Goal: Information Seeking & Learning: Understand process/instructions

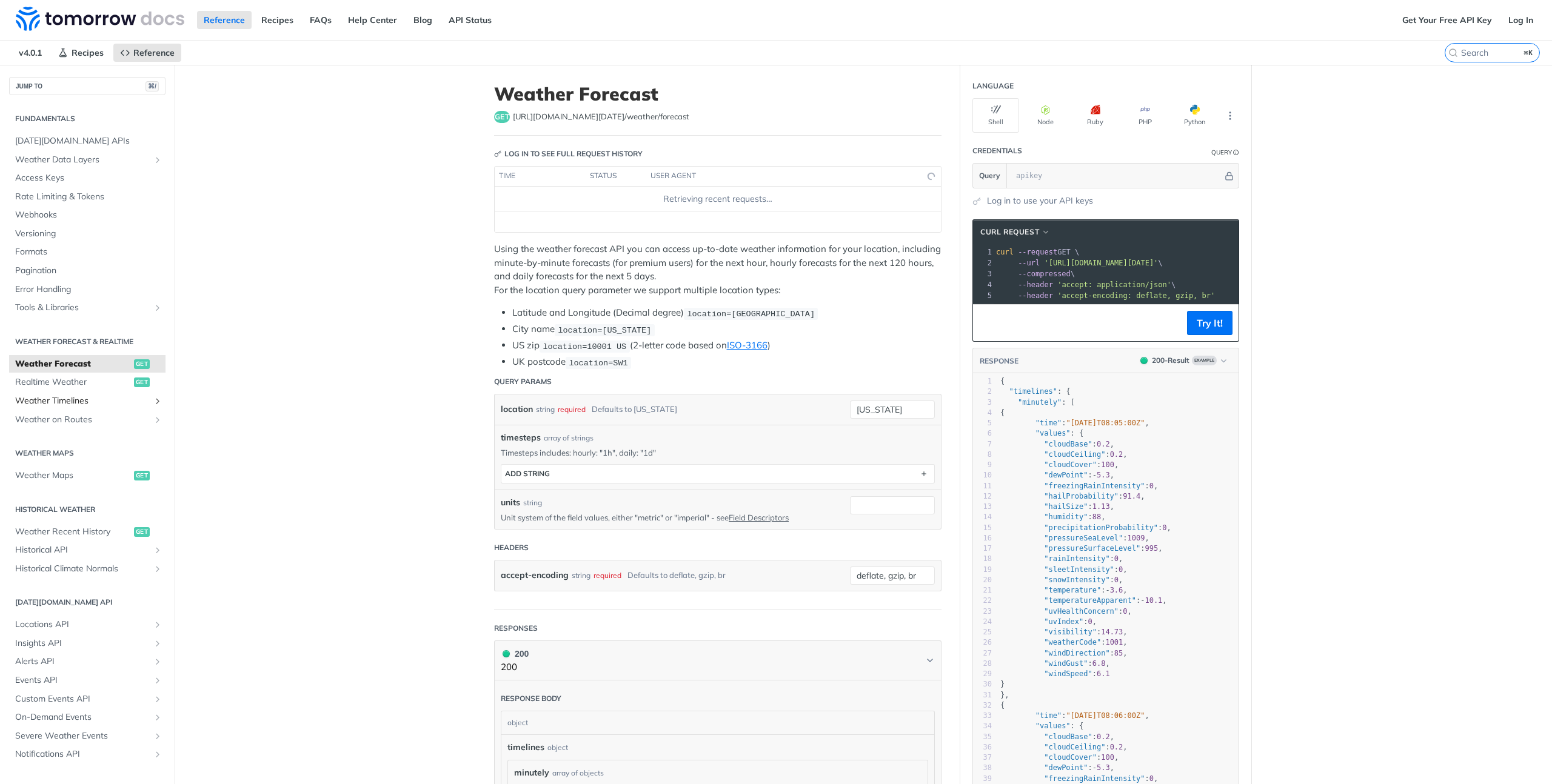
click at [86, 402] on span "Weather Timelines" at bounding box center [82, 402] width 134 height 12
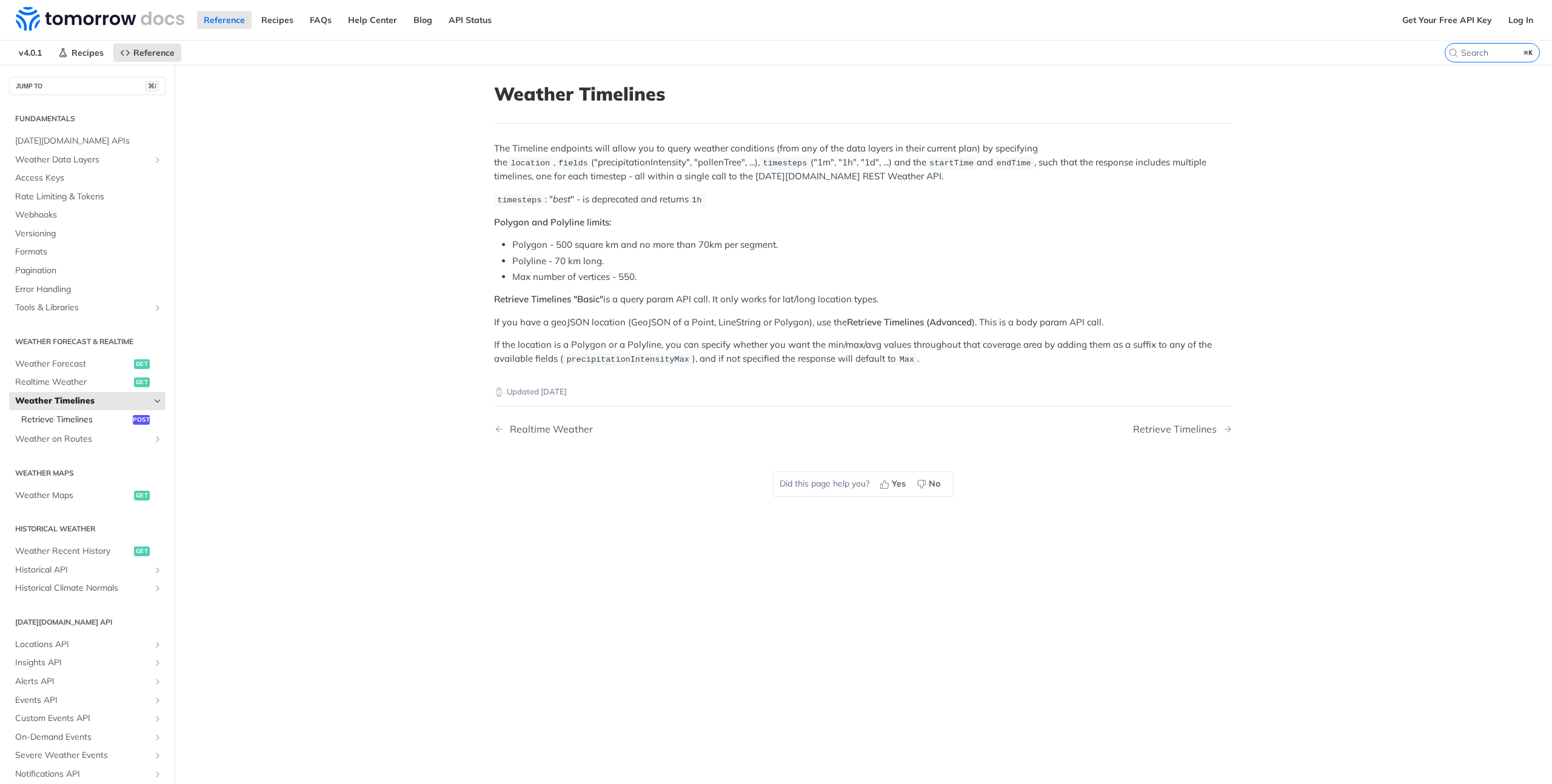
click at [73, 416] on span "Retrieve Timelines" at bounding box center [75, 420] width 109 height 12
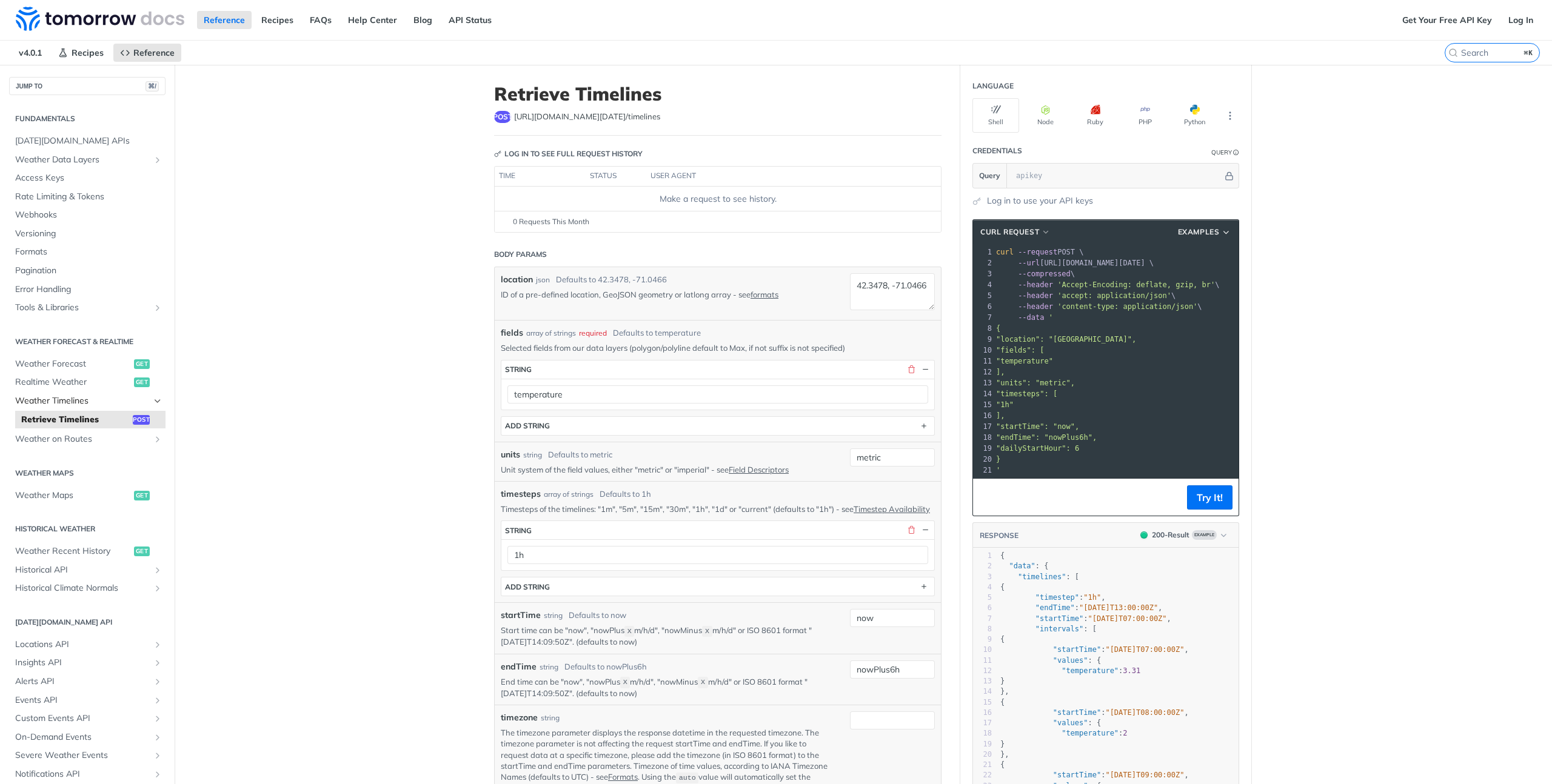
click at [92, 395] on span "Weather Timelines" at bounding box center [82, 402] width 134 height 12
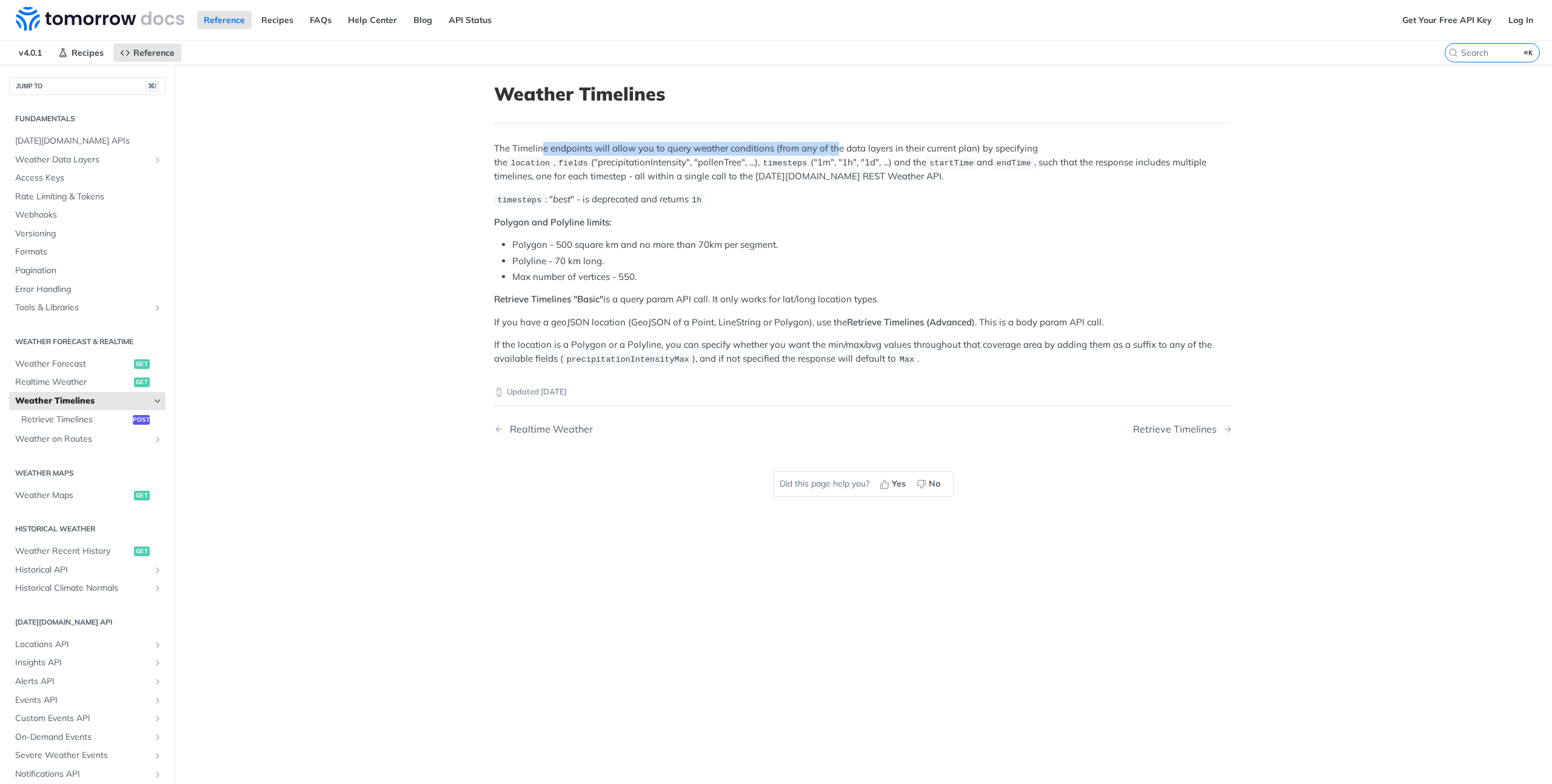
drag, startPoint x: 545, startPoint y: 145, endPoint x: 837, endPoint y: 143, distance: 292.0
click at [837, 143] on p "The Timeline endpoints will allow you to query weather conditions (from any of …" at bounding box center [863, 162] width 738 height 41
click at [930, 166] on span "startTime" at bounding box center [952, 163] width 44 height 9
drag, startPoint x: 800, startPoint y: 147, endPoint x: 966, endPoint y: 152, distance: 166.1
click at [966, 152] on p "The Timeline endpoints will allow you to query weather conditions (from any of …" at bounding box center [863, 162] width 738 height 41
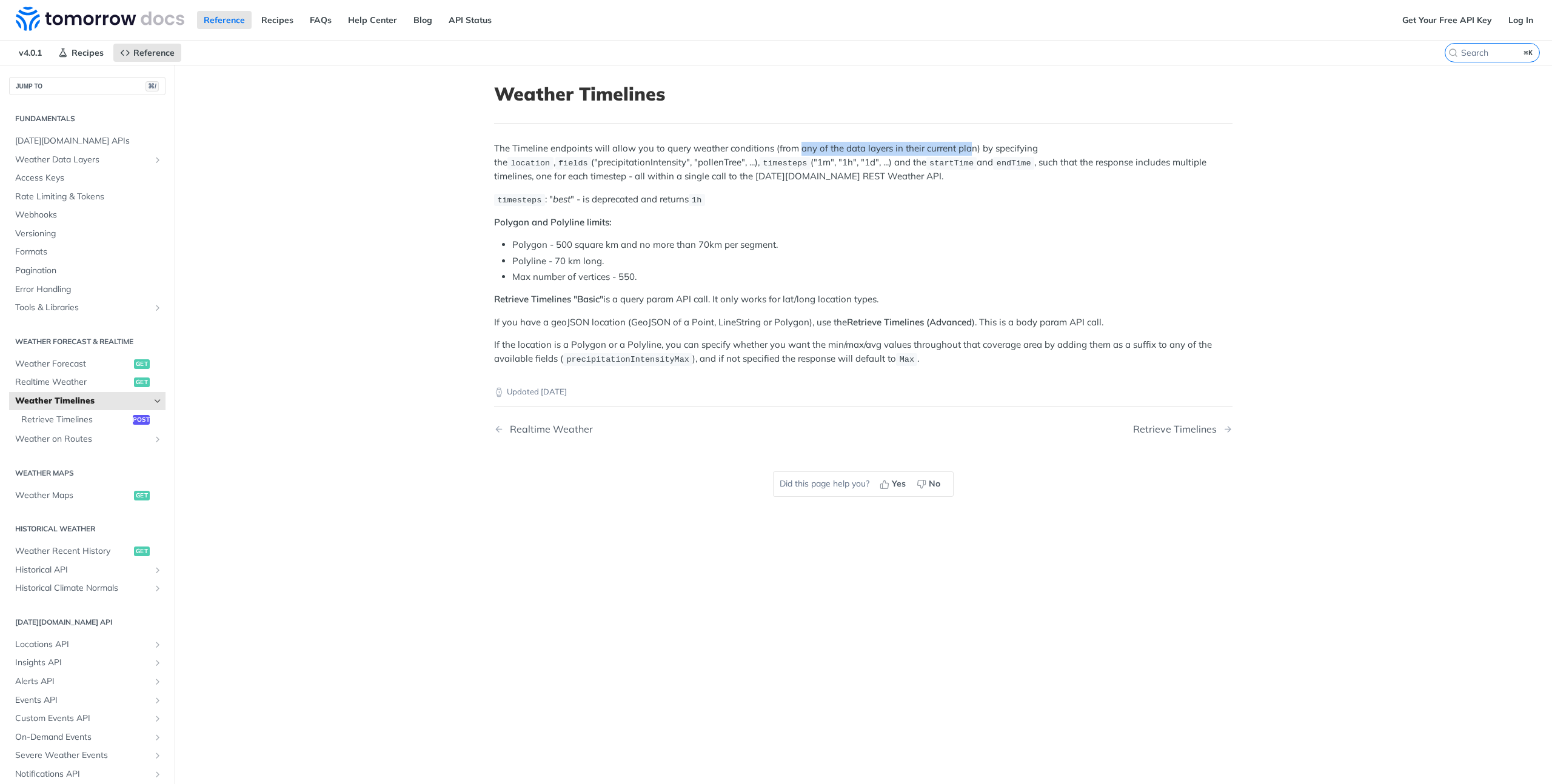
click at [989, 168] on p "The Timeline endpoints will allow you to query weather conditions (from any of …" at bounding box center [863, 162] width 738 height 41
drag, startPoint x: 674, startPoint y: 160, endPoint x: 701, endPoint y: 159, distance: 27.0
click at [762, 159] on span "timesteps" at bounding box center [784, 163] width 44 height 9
click at [808, 157] on p "The Timeline endpoints will allow you to query weather conditions (from any of …" at bounding box center [863, 162] width 738 height 41
drag, startPoint x: 495, startPoint y: 176, endPoint x: 586, endPoint y: 180, distance: 91.1
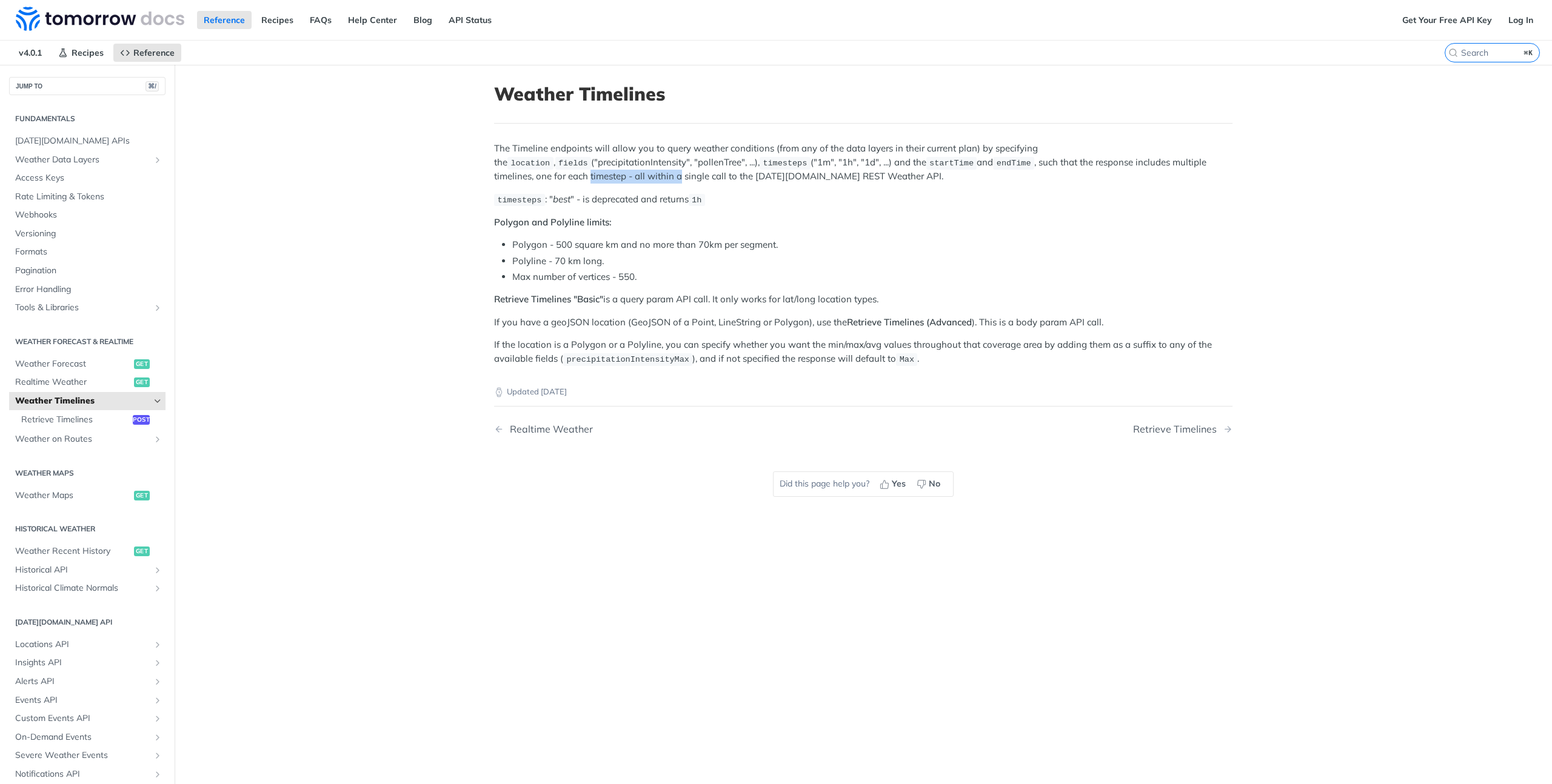
click at [586, 180] on p "The Timeline endpoints will allow you to query weather conditions (from any of …" at bounding box center [863, 162] width 738 height 41
click at [631, 182] on p "The Timeline endpoints will allow you to query weather conditions (from any of …" at bounding box center [863, 162] width 738 height 41
drag, startPoint x: 647, startPoint y: 174, endPoint x: 751, endPoint y: 182, distance: 104.3
click at [751, 182] on p "The Timeline endpoints will allow you to query weather conditions (from any of …" at bounding box center [863, 162] width 738 height 41
click at [762, 188] on div "The Timeline endpoints will allow you to query weather conditions (from any of …" at bounding box center [863, 253] width 738 height 224
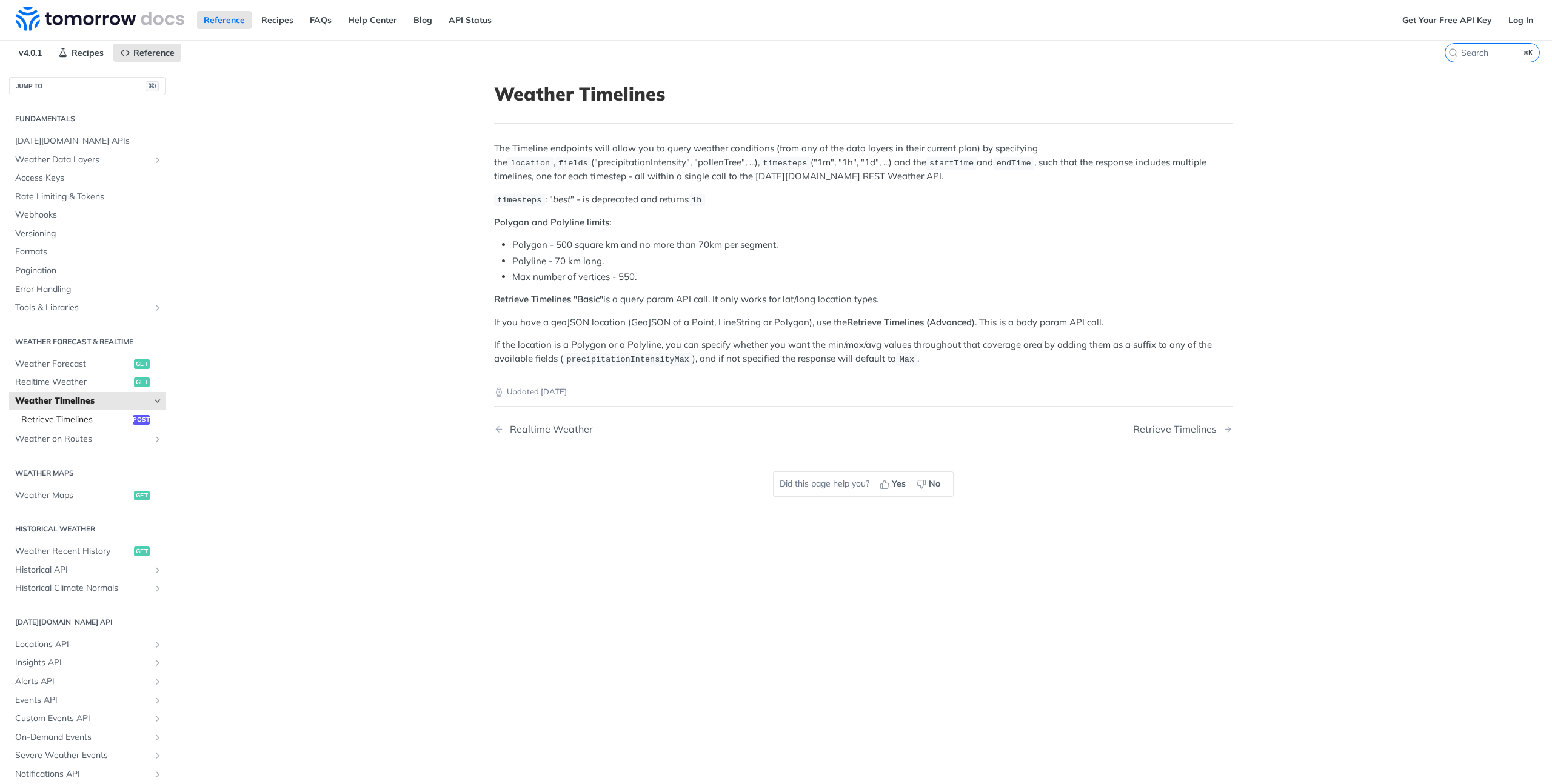
click at [113, 416] on span "Retrieve Timelines" at bounding box center [75, 420] width 109 height 12
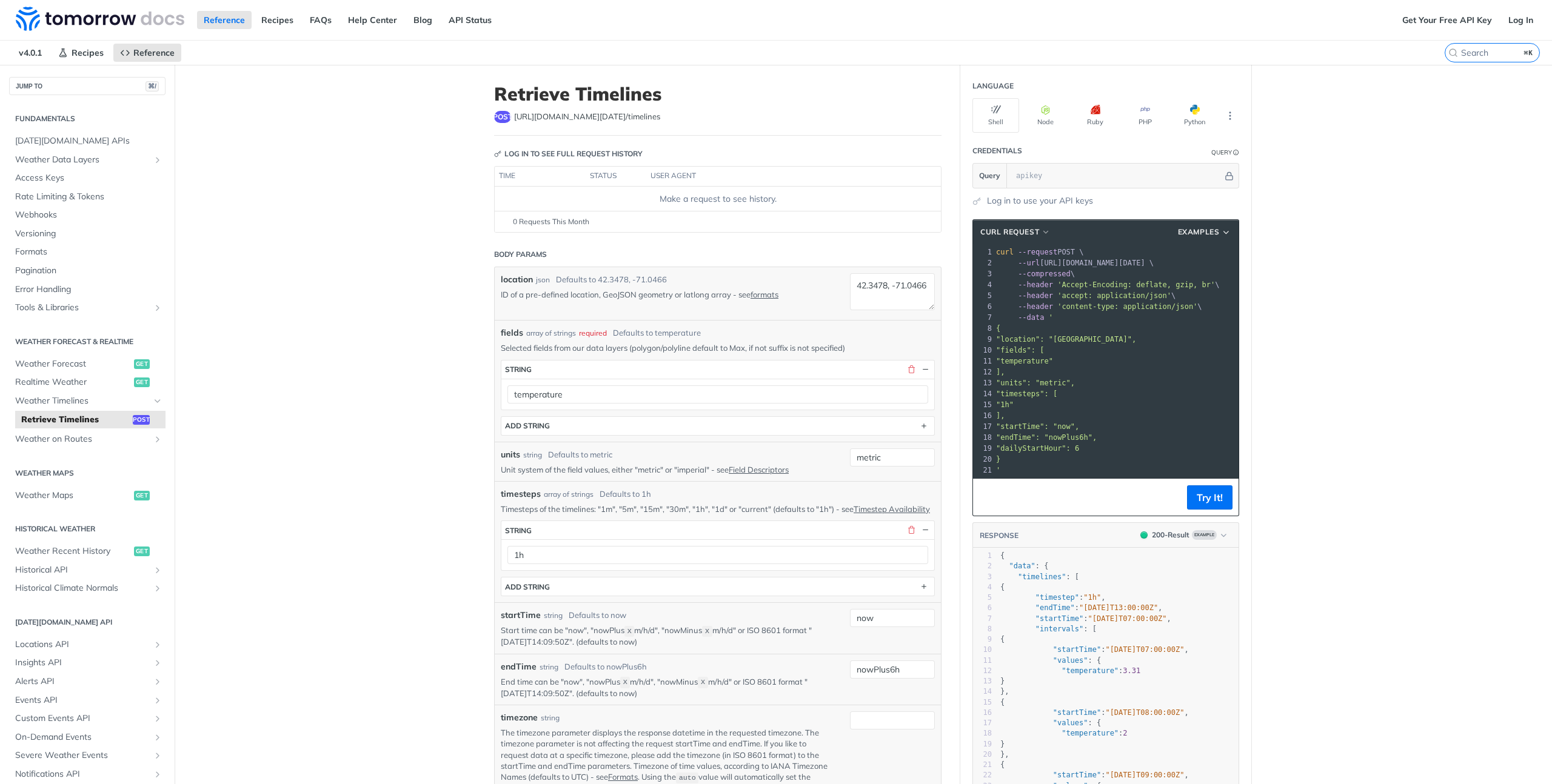
click at [619, 298] on p "ID of a pre-defined location, GeoJSON geometry or latlong array - see formats" at bounding box center [667, 294] width 331 height 11
click at [654, 297] on p "ID of a pre-defined location, GeoJSON geometry or latlong array - see formats" at bounding box center [667, 294] width 331 height 11
click at [701, 295] on p "ID of a pre-defined location, GeoJSON geometry or latlong array - see formats" at bounding box center [667, 294] width 331 height 11
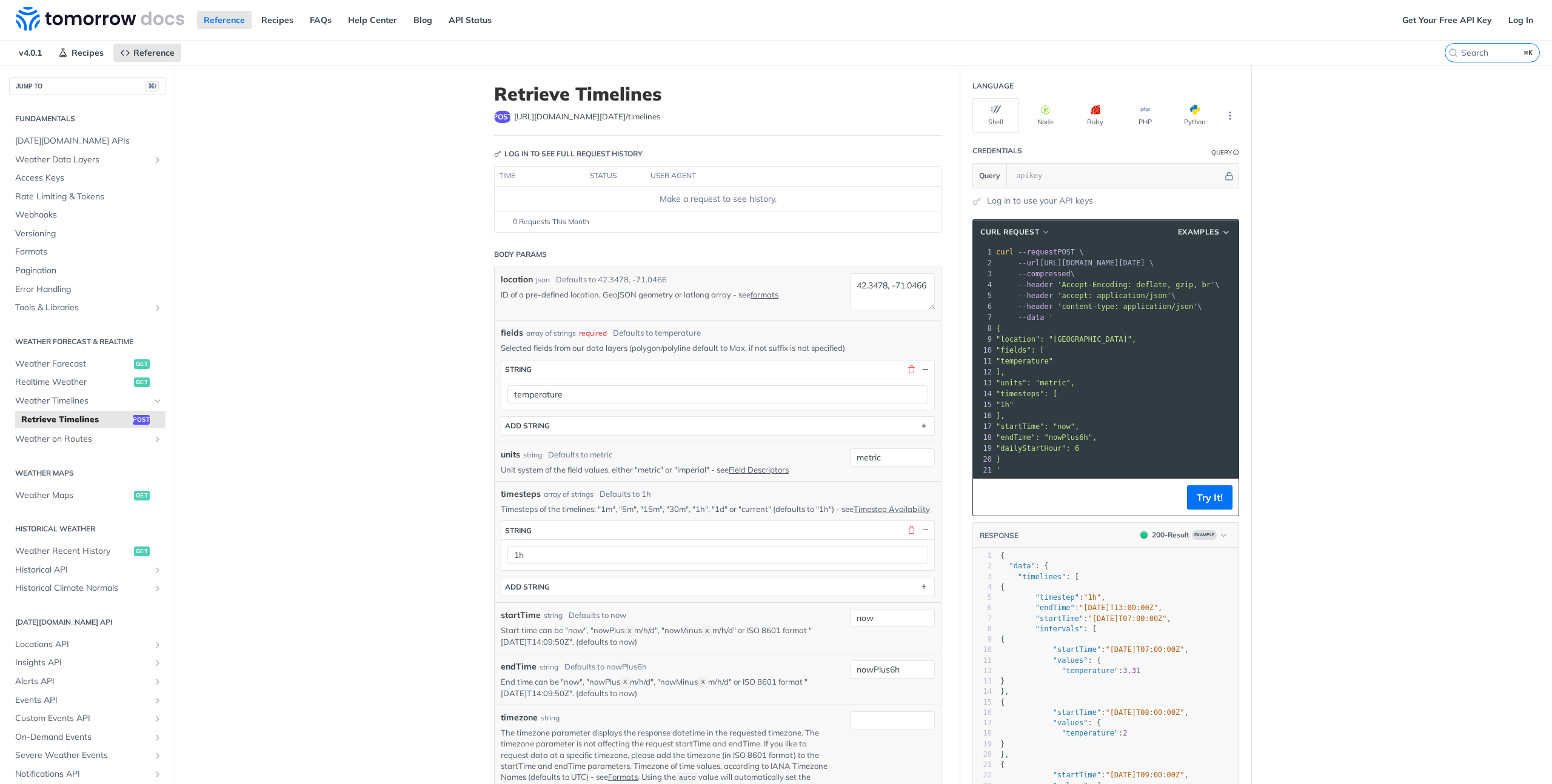
click at [701, 295] on p "ID of a pre-defined location, GeoJSON geometry or latlong array - see formats" at bounding box center [667, 294] width 331 height 11
click at [701, 318] on div "location json Defaults to 42.3478, -71.0466 ID of a pre-defined location, GeoJS…" at bounding box center [718, 294] width 446 height 53
click at [86, 165] on span "Weather Data Layers" at bounding box center [82, 160] width 134 height 12
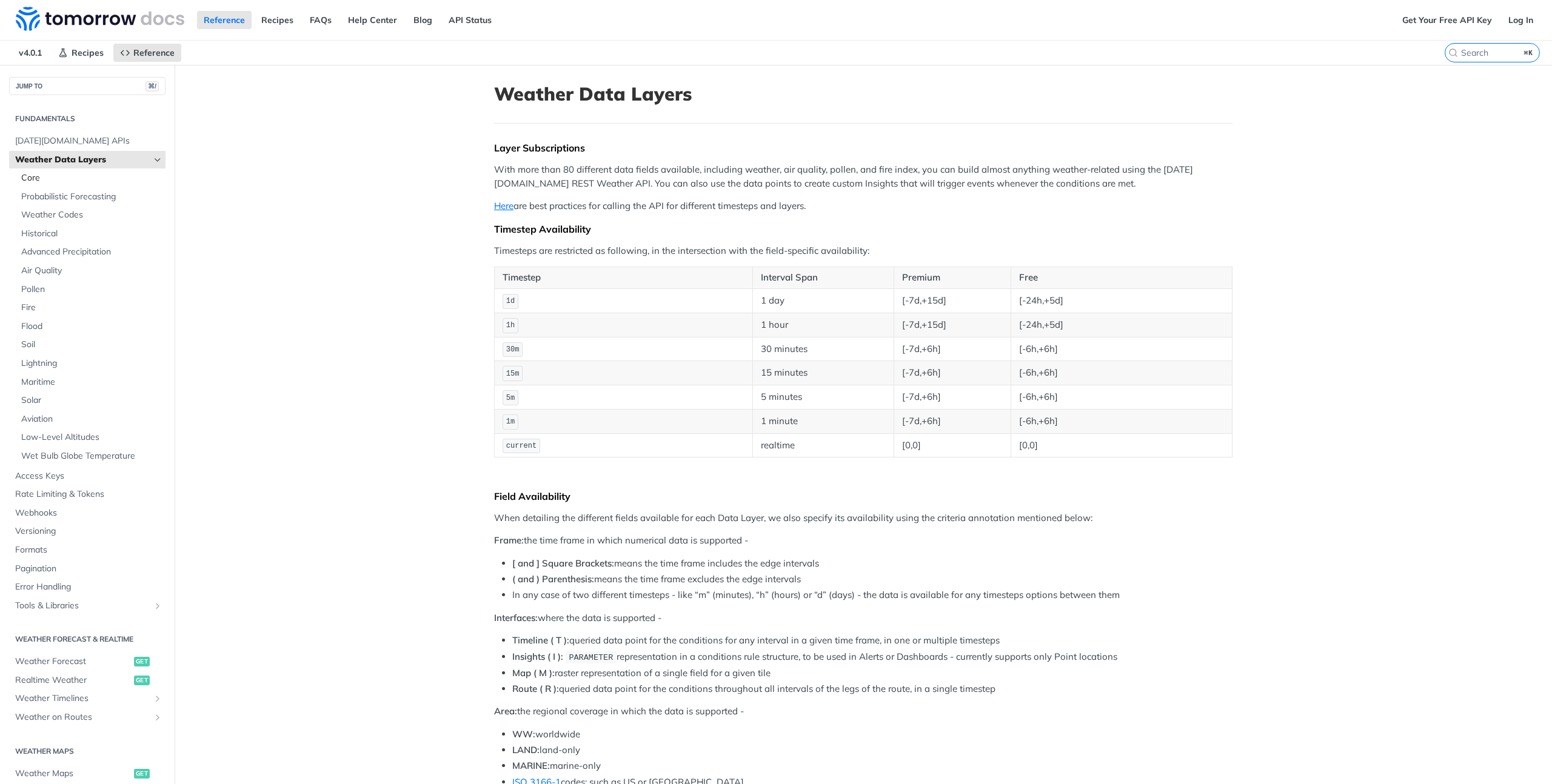
click at [85, 185] on link "Core" at bounding box center [90, 178] width 151 height 18
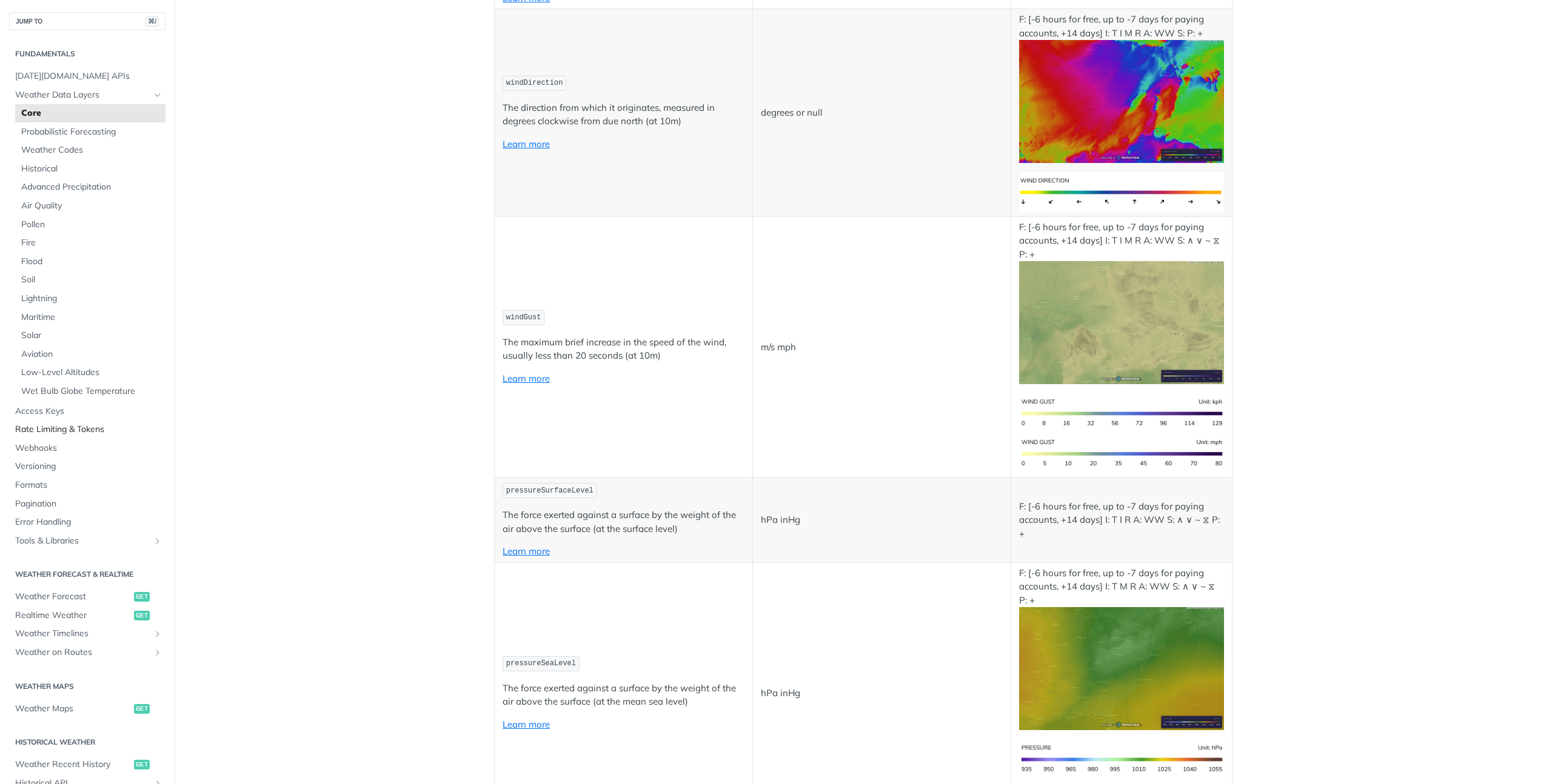
scroll to position [1017, 0]
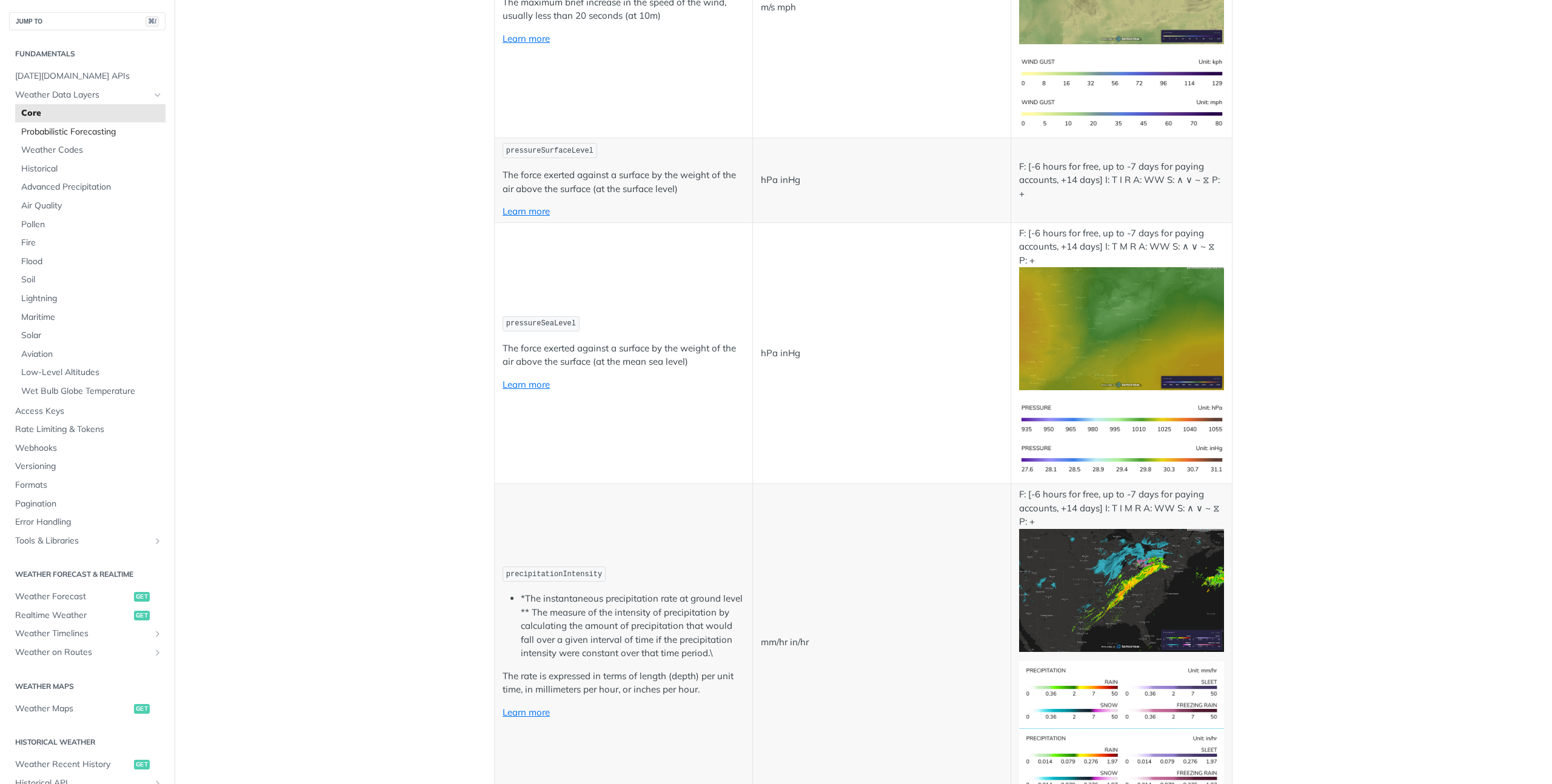
click at [58, 130] on span "Probabilistic Forecasting" at bounding box center [91, 132] width 141 height 12
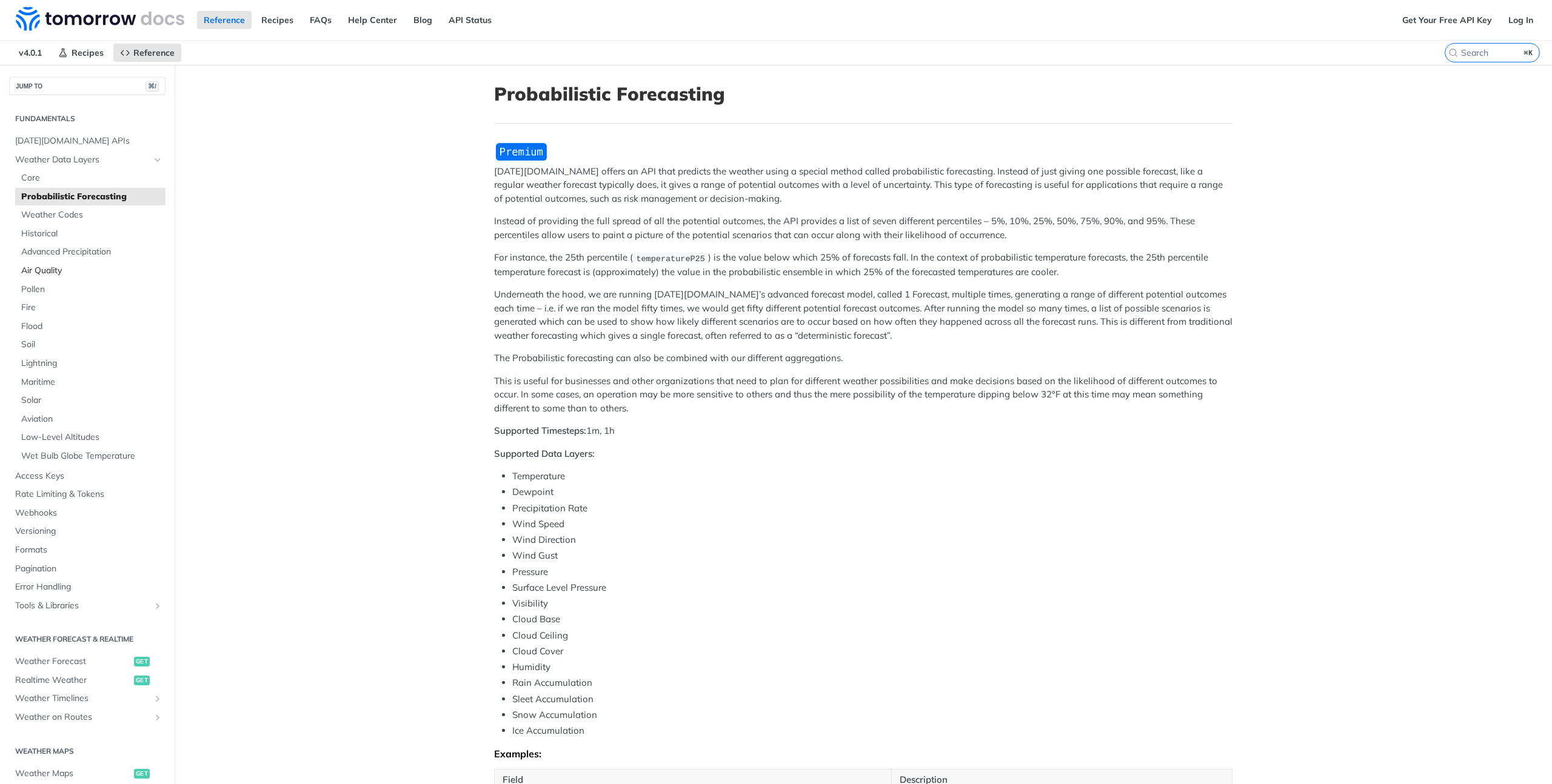
click at [72, 265] on span "Air Quality" at bounding box center [91, 271] width 141 height 12
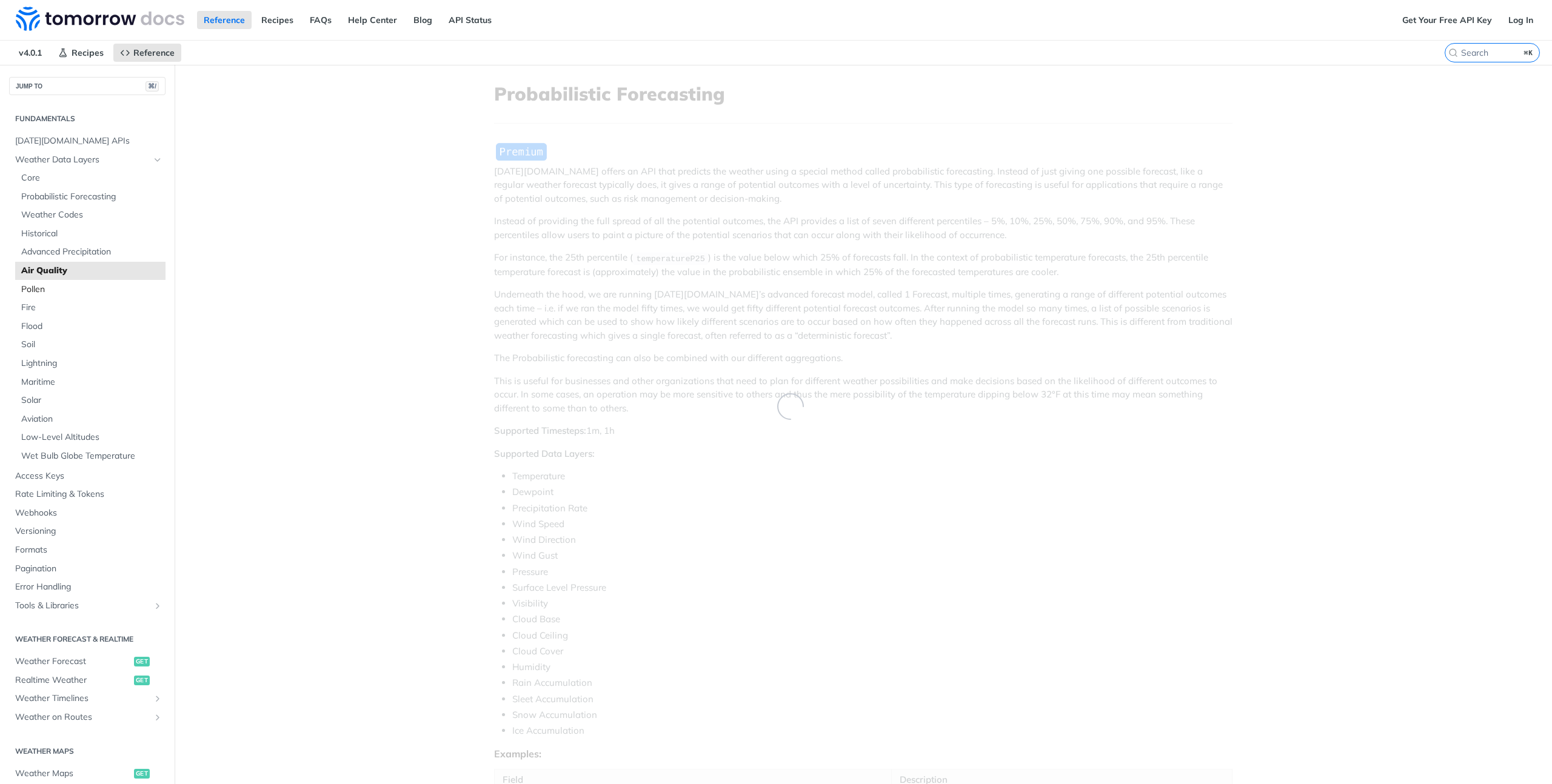
click at [63, 287] on span "Pollen" at bounding box center [91, 290] width 141 height 12
click at [56, 323] on span "Flood" at bounding box center [91, 327] width 141 height 12
click at [56, 366] on span "Lightning" at bounding box center [91, 363] width 141 height 12
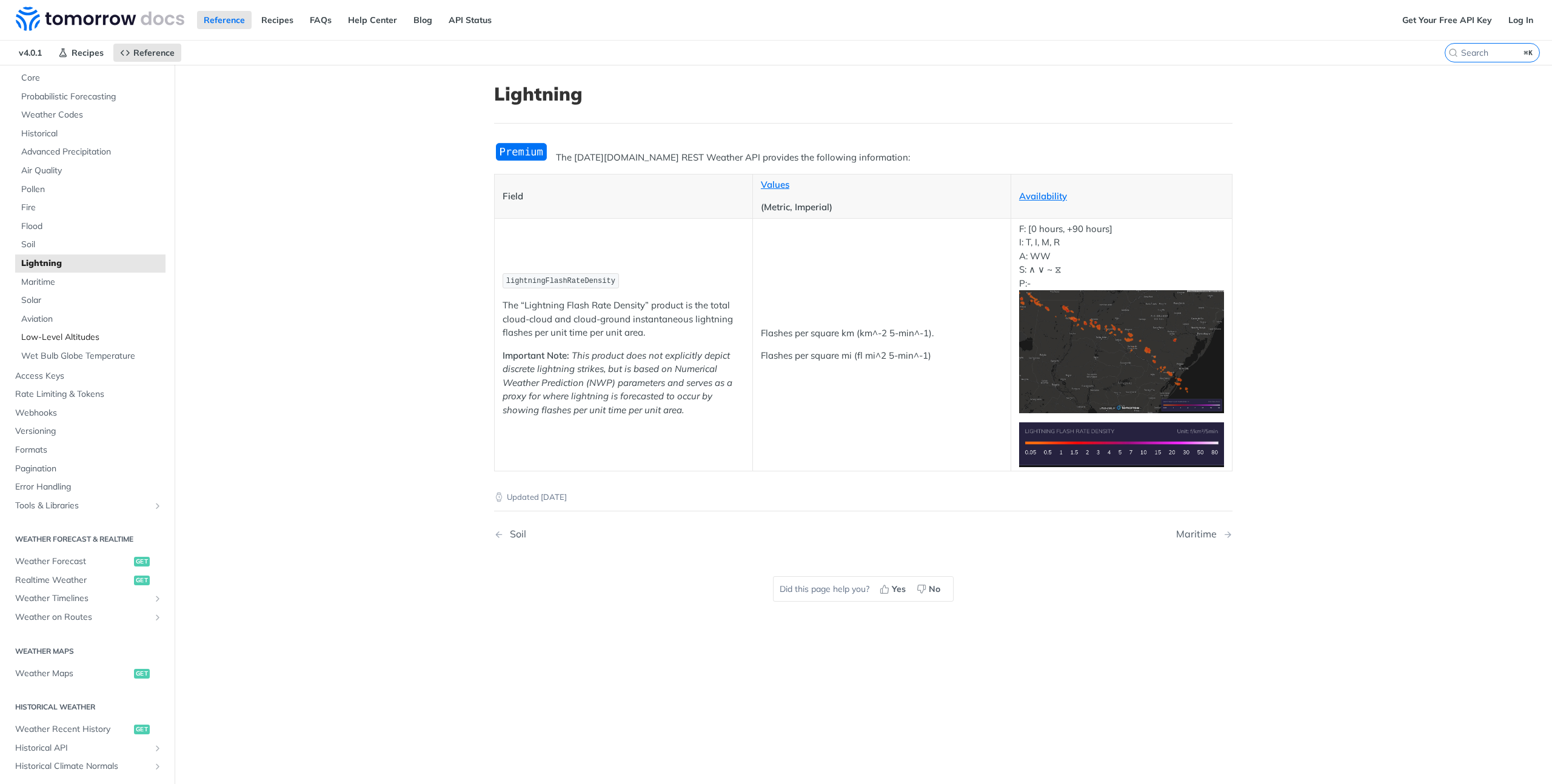
scroll to position [103, 0]
click at [83, 559] on span "Weather Forecast" at bounding box center [72, 559] width 116 height 12
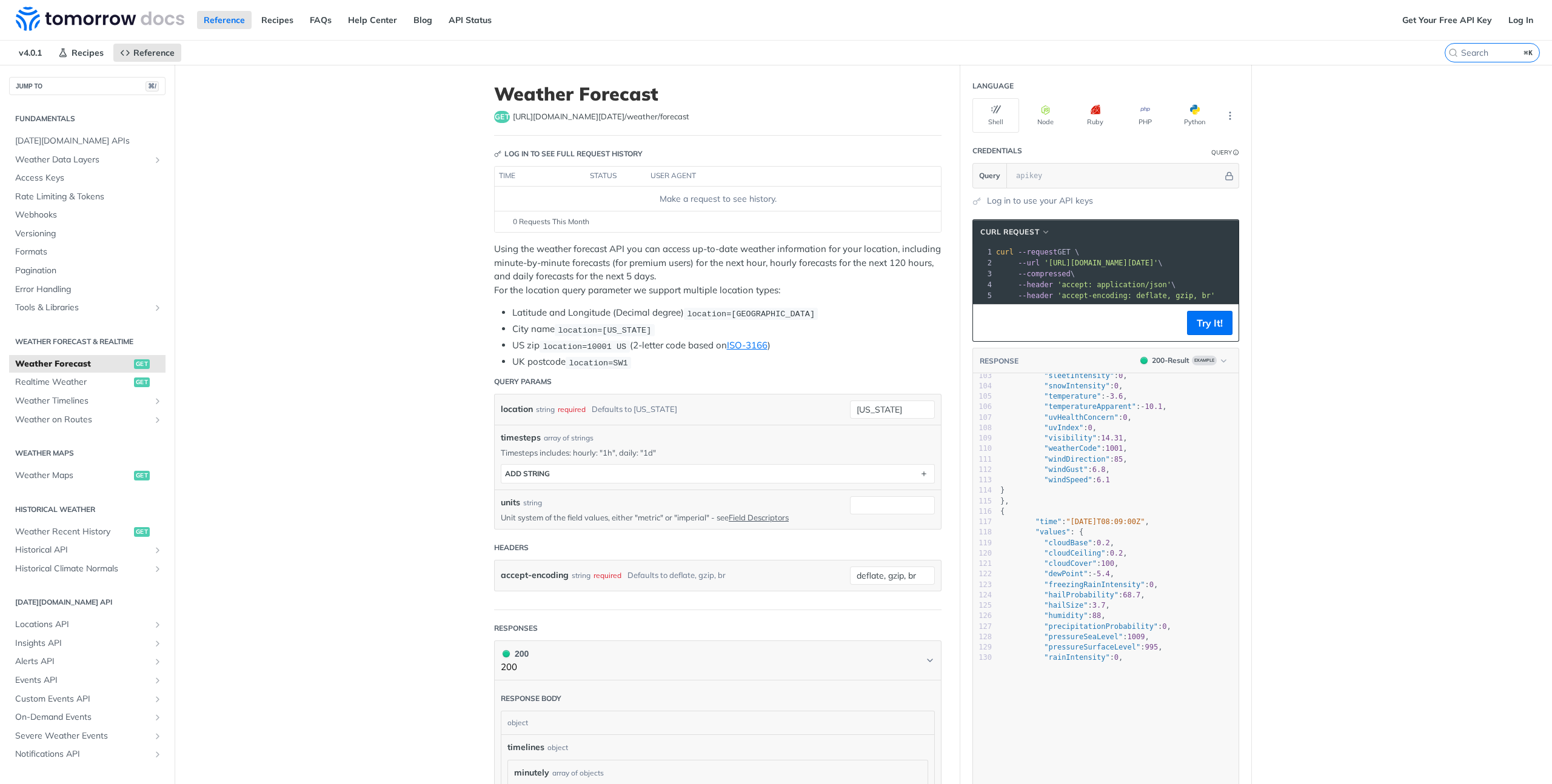
scroll to position [1085, 0]
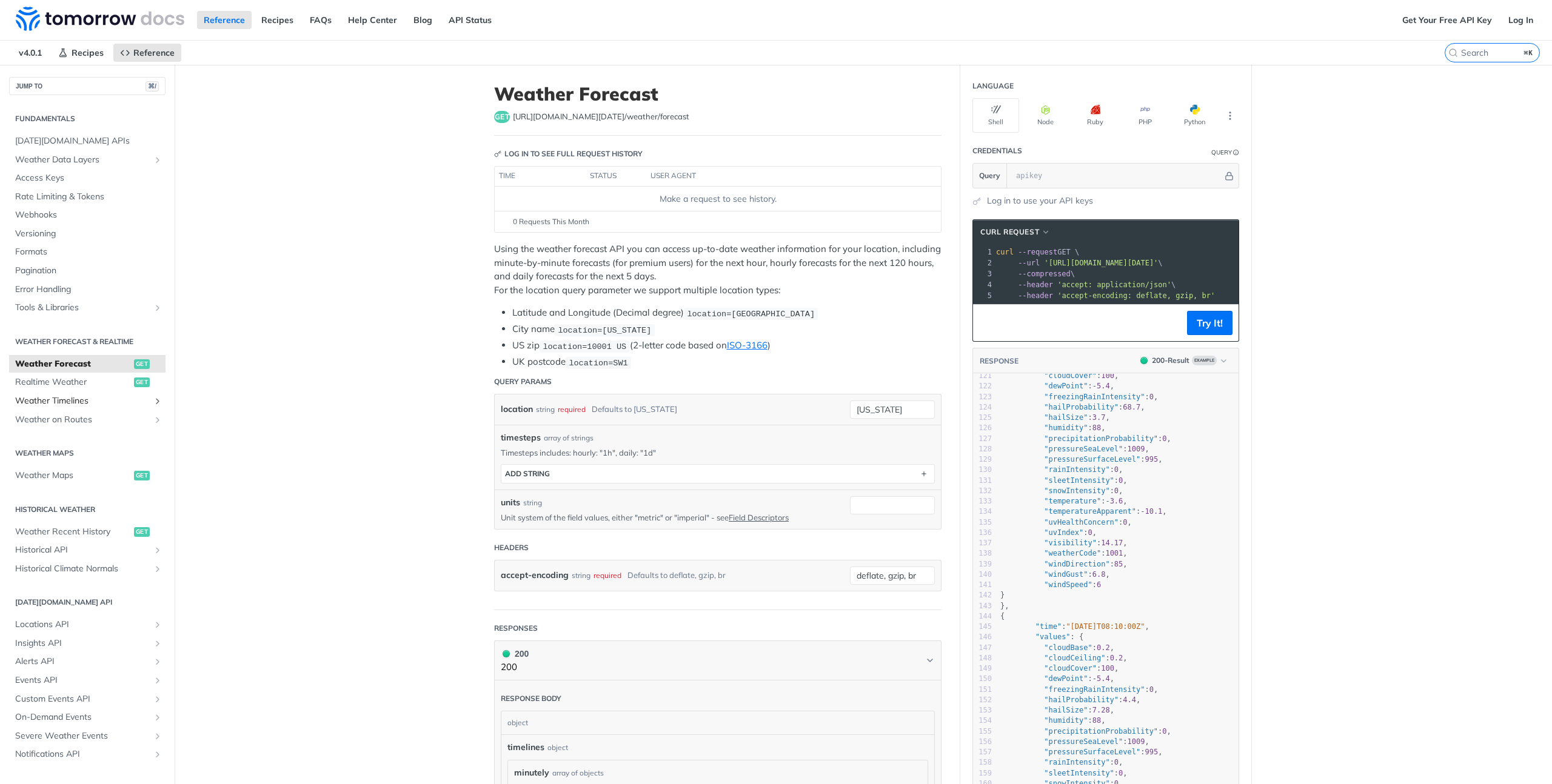
click at [85, 397] on span "Weather Timelines" at bounding box center [82, 402] width 134 height 12
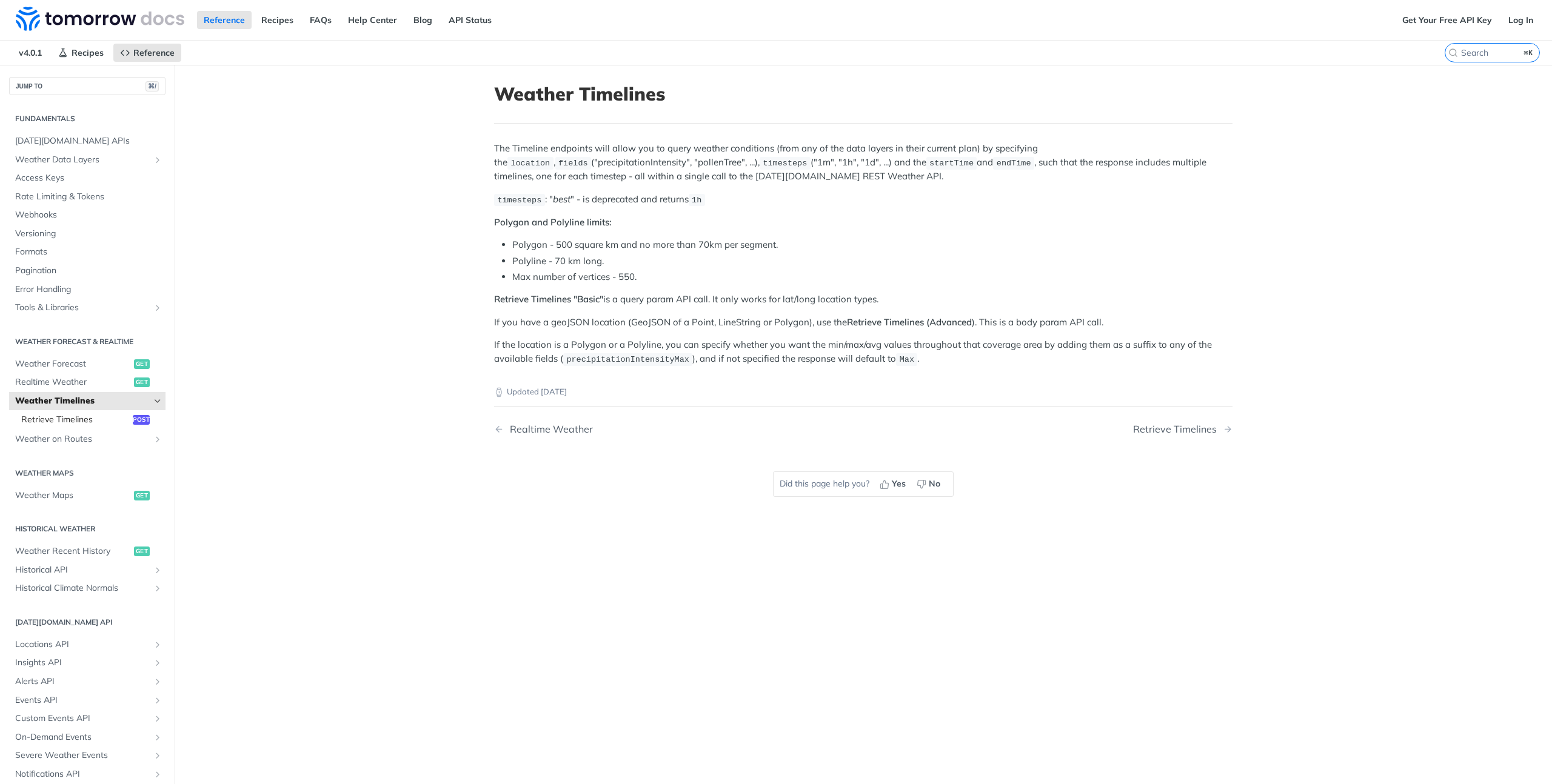
click at [105, 425] on span "Retrieve Timelines" at bounding box center [75, 420] width 109 height 12
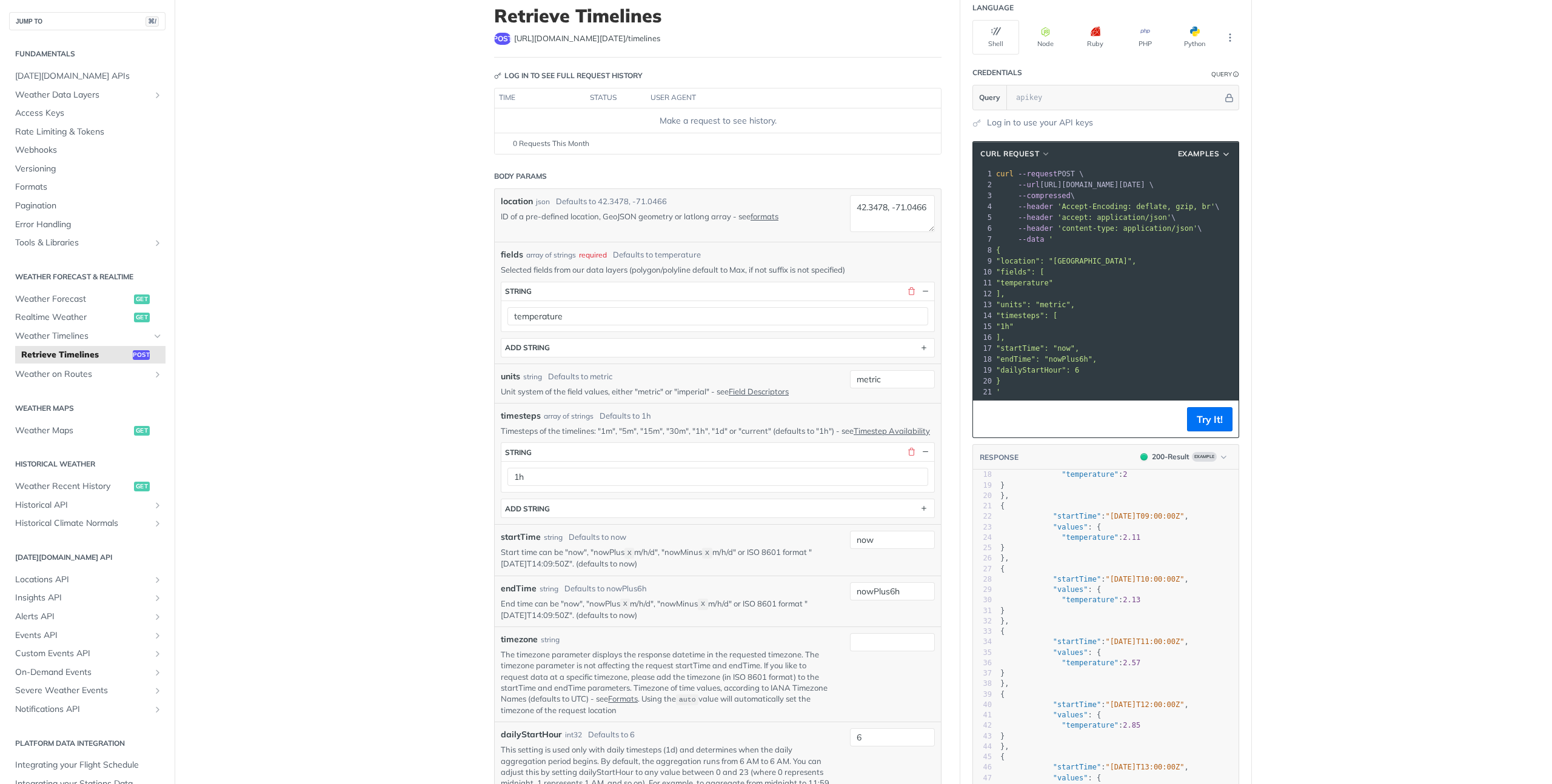
click at [792, 271] on p "Selected fields from our data layers (polygon/polyline default to Max, if not s…" at bounding box center [718, 269] width 434 height 11
click at [734, 276] on div "fields * string temperature ADD string" at bounding box center [718, 317] width 434 height 82
click at [750, 274] on p "Selected fields from our data layers (polygon/polyline default to Max, if not s…" at bounding box center [718, 269] width 434 height 11
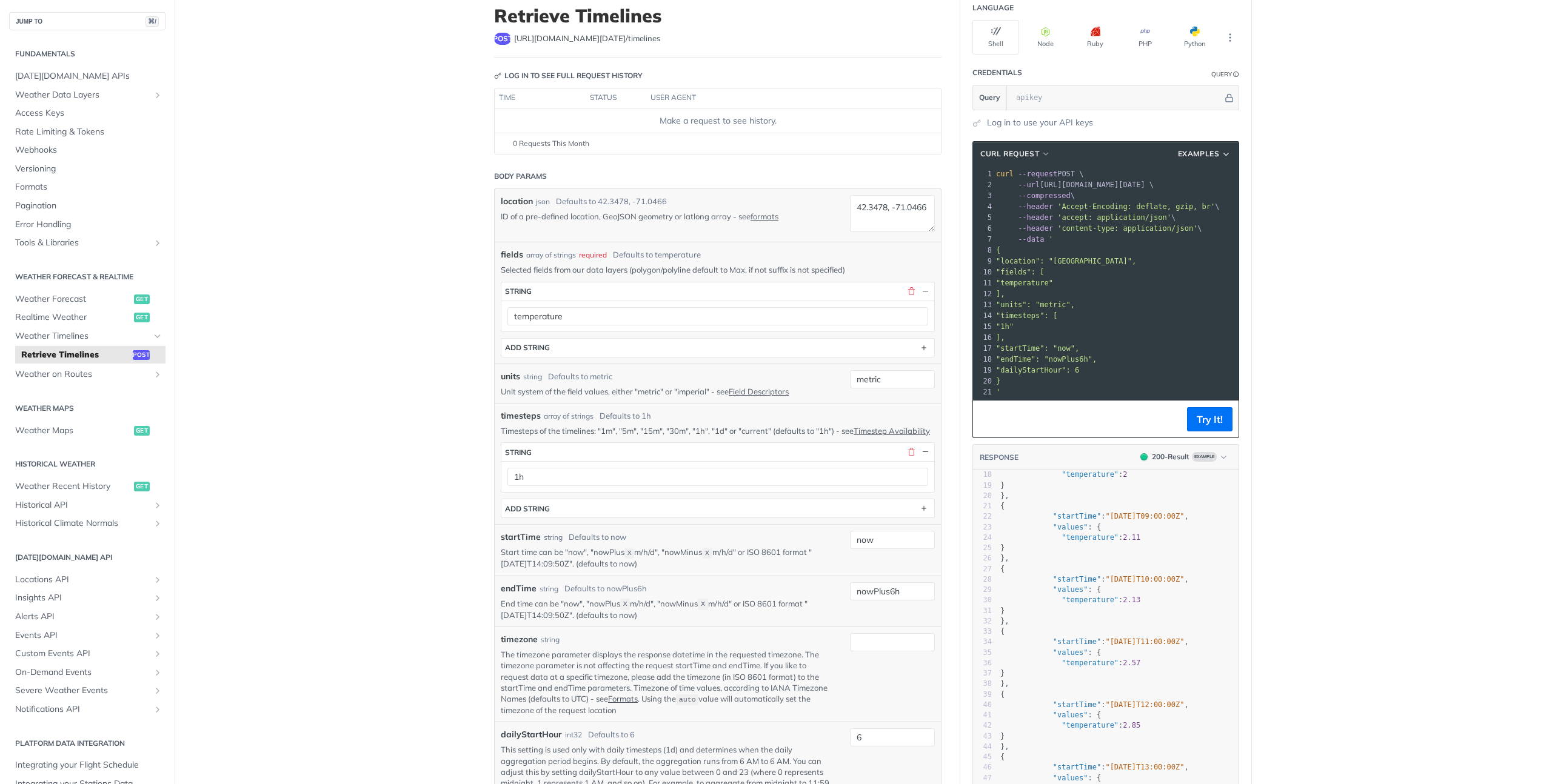
click at [750, 274] on p "Selected fields from our data layers (polygon/polyline default to Max, if not s…" at bounding box center [718, 269] width 434 height 11
click at [767, 274] on p "Selected fields from our data layers (polygon/polyline default to Max, if not s…" at bounding box center [718, 269] width 434 height 11
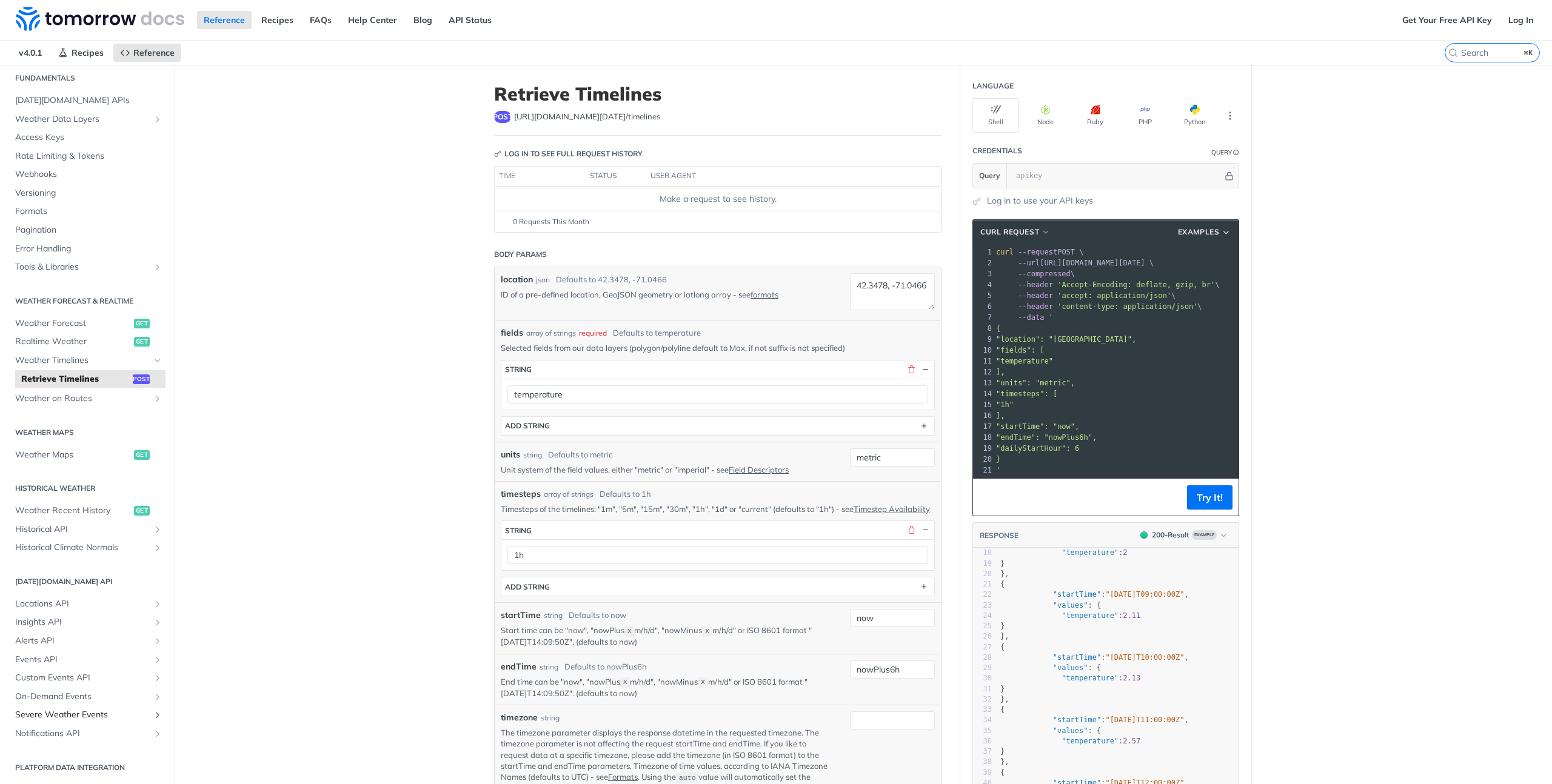
click at [102, 712] on span "Severe Weather Events" at bounding box center [82, 715] width 134 height 12
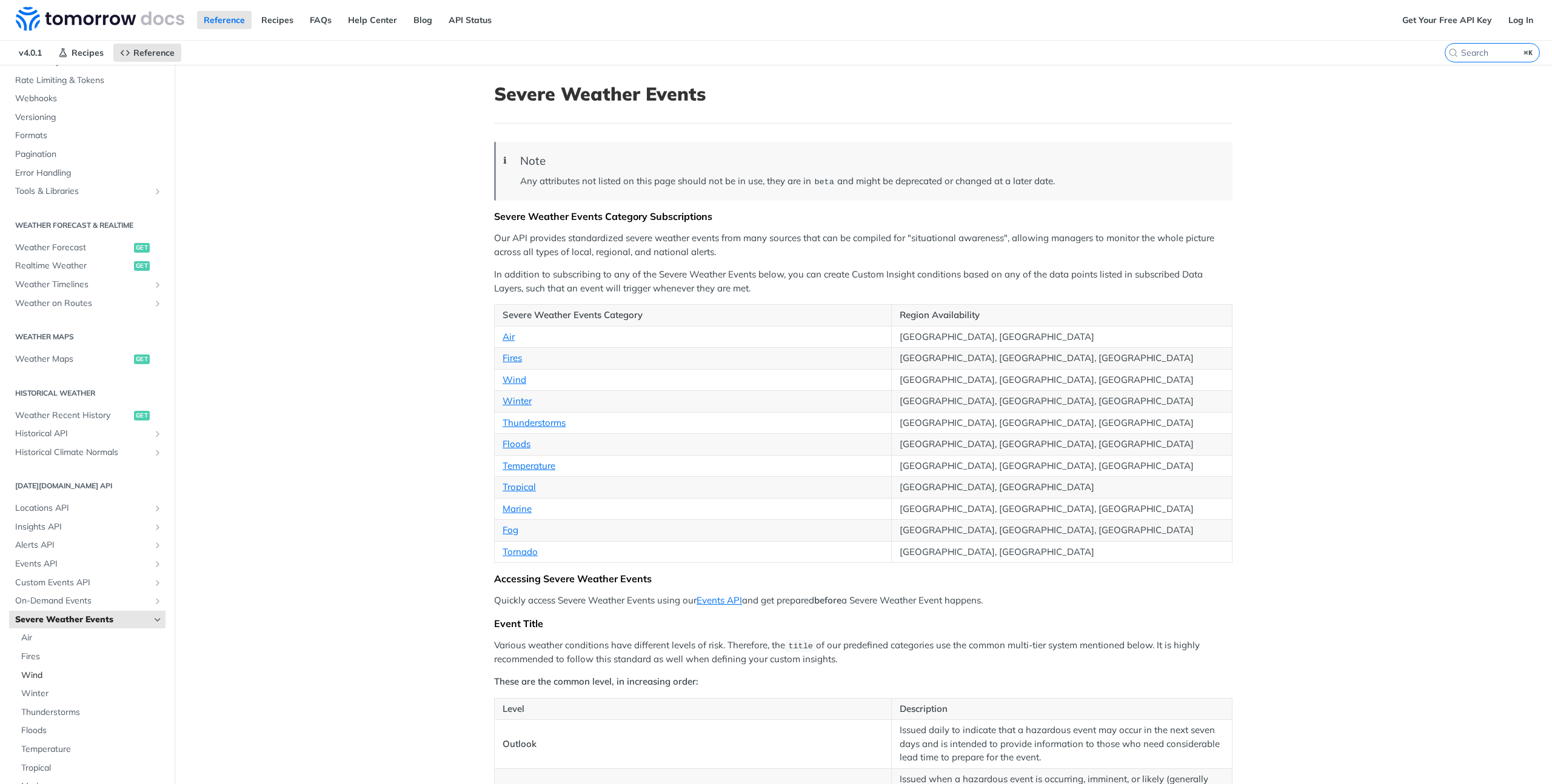
click at [42, 673] on span "Wind" at bounding box center [91, 676] width 141 height 12
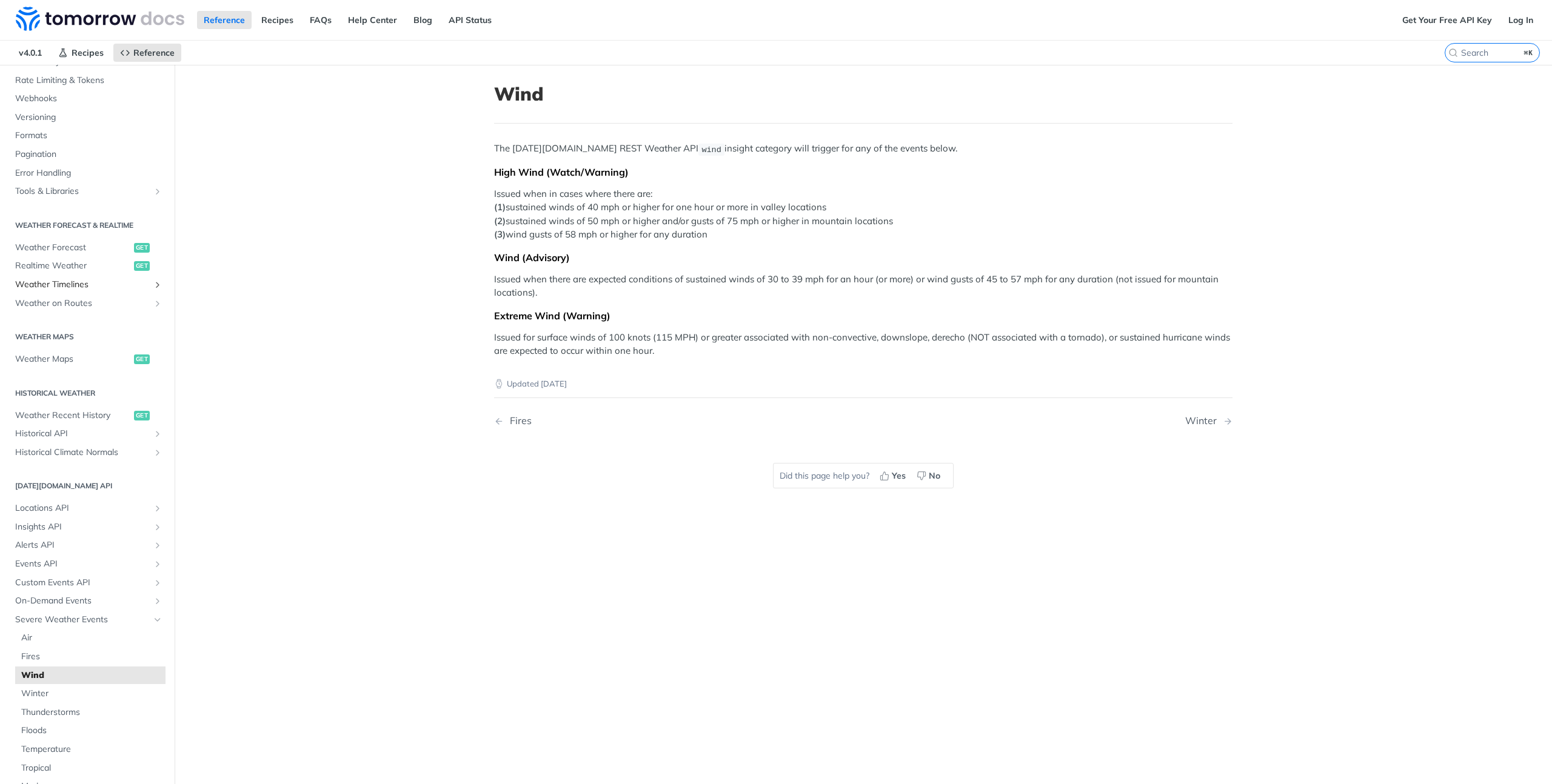
click at [66, 286] on span "Weather Timelines" at bounding box center [82, 285] width 134 height 12
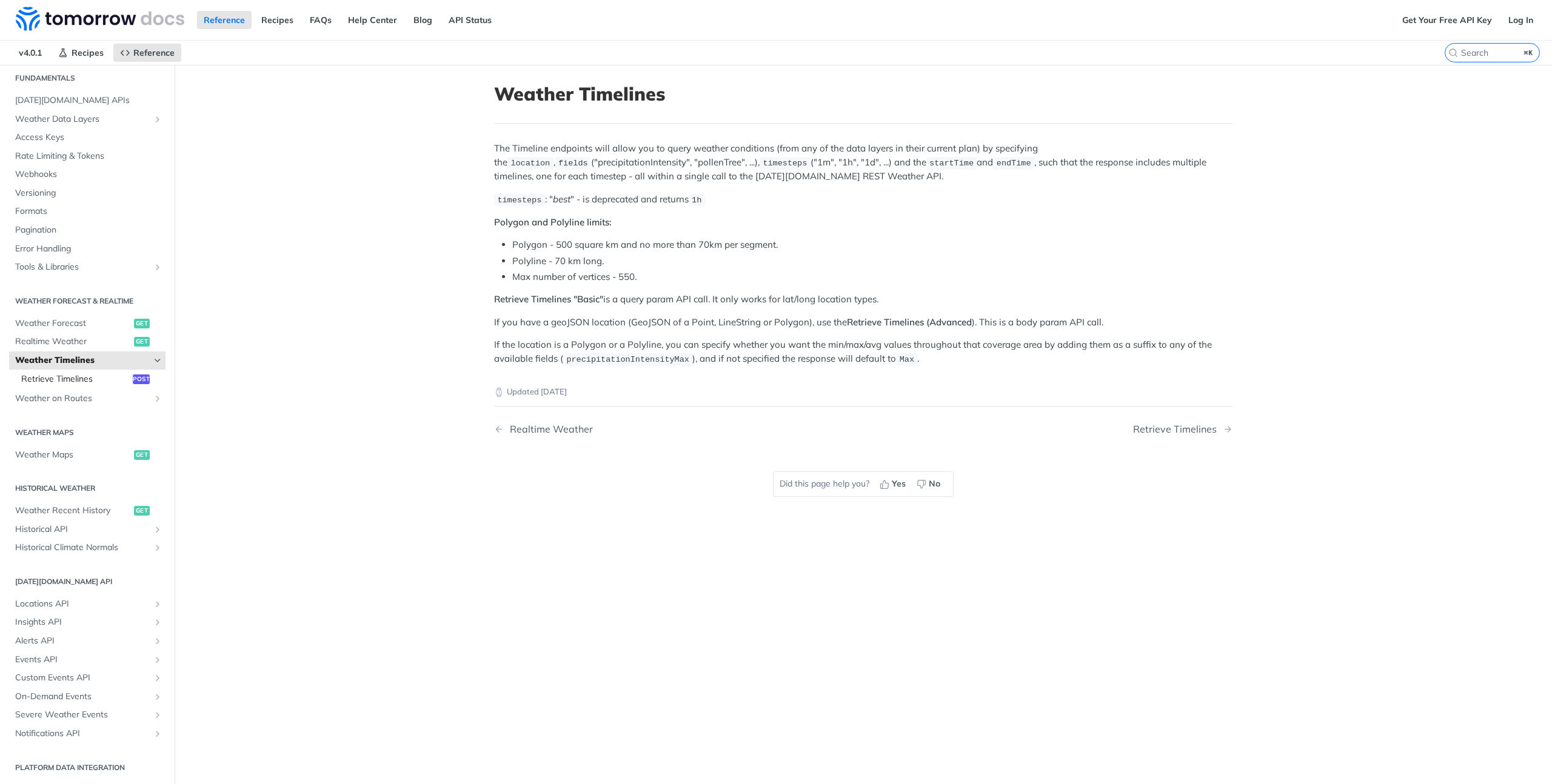
click at [60, 382] on span "Retrieve Timelines" at bounding box center [75, 380] width 109 height 12
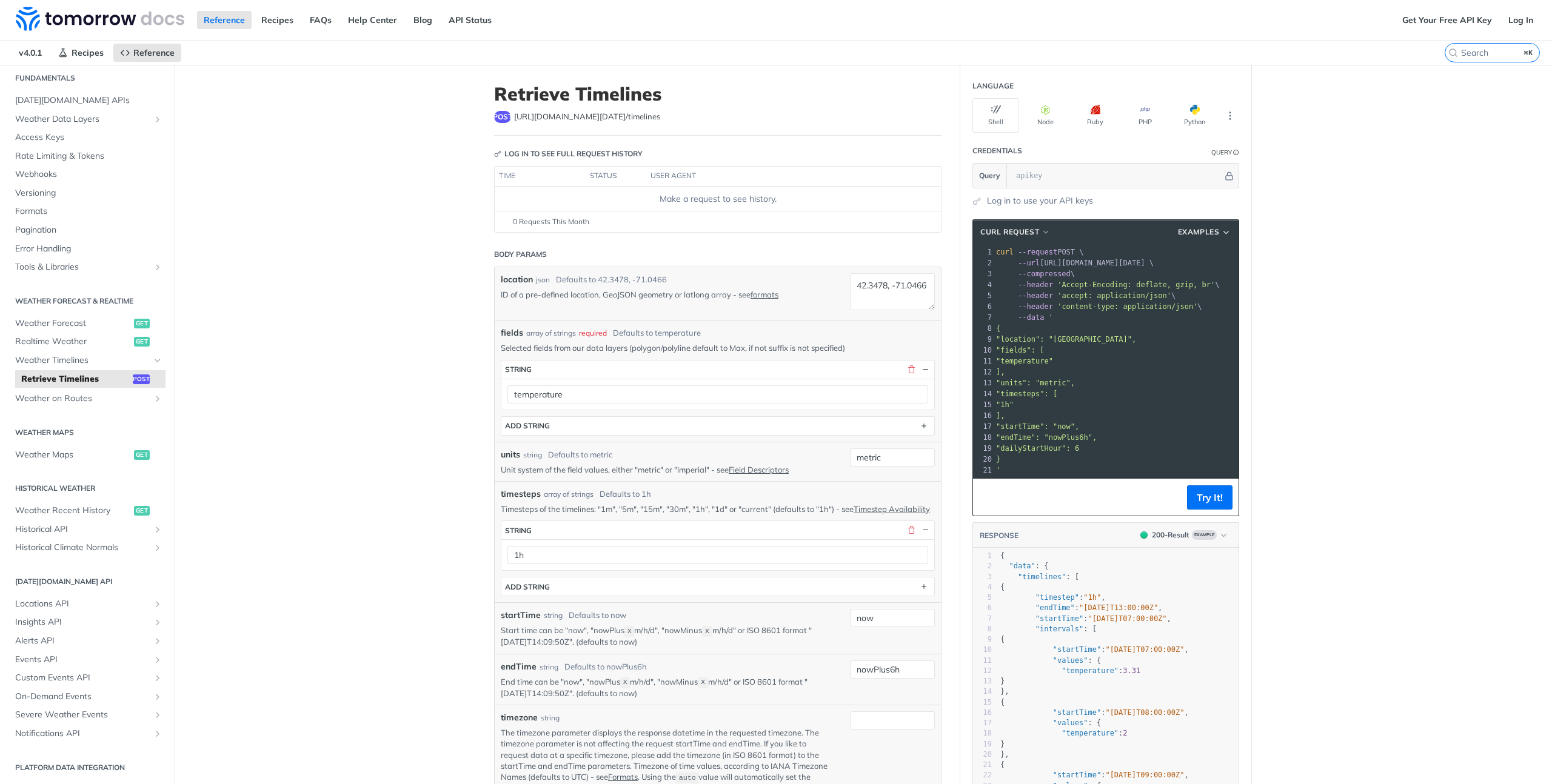
scroll to position [3, 0]
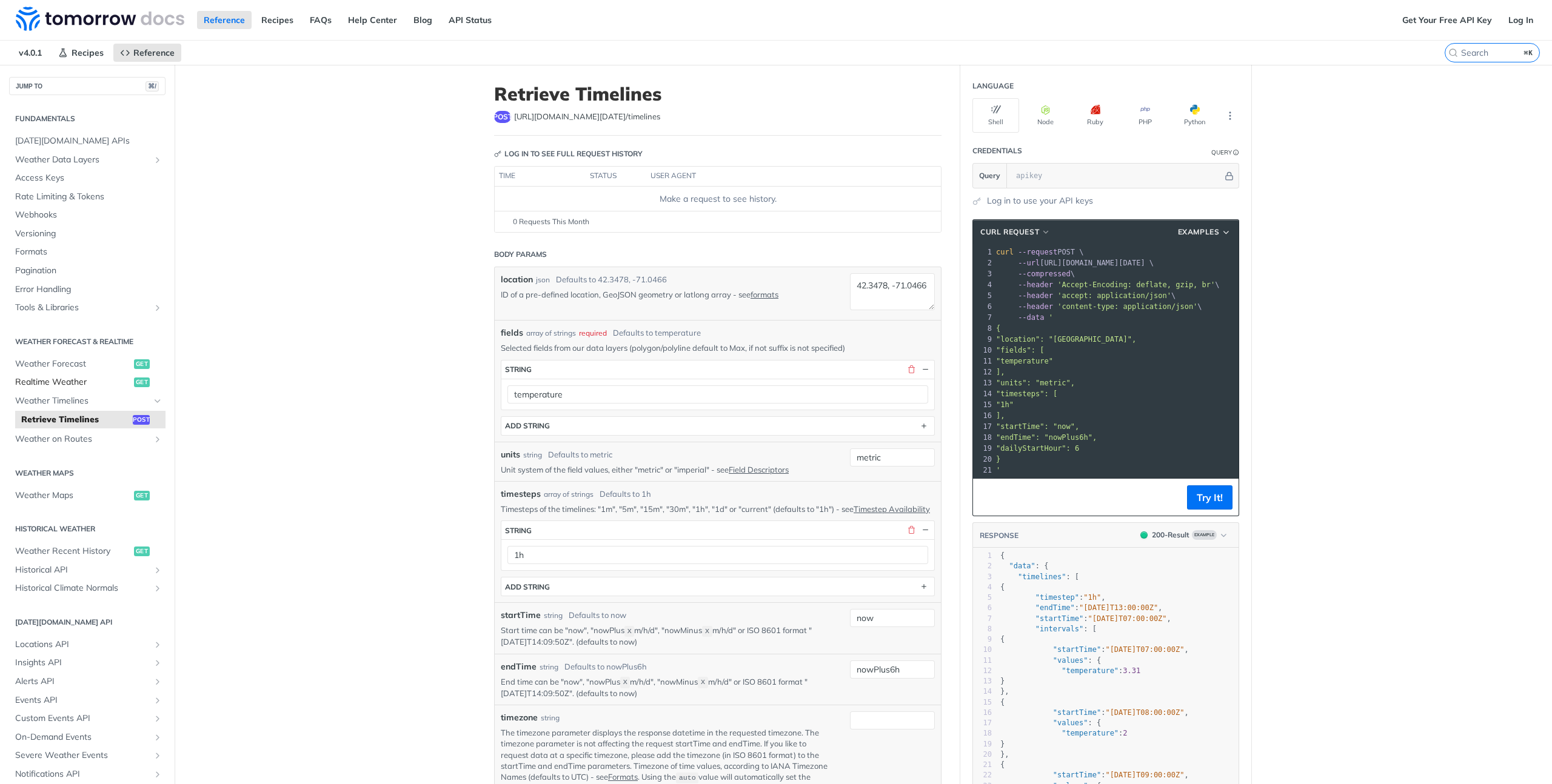
click at [46, 387] on span "Realtime Weather" at bounding box center [72, 382] width 116 height 12
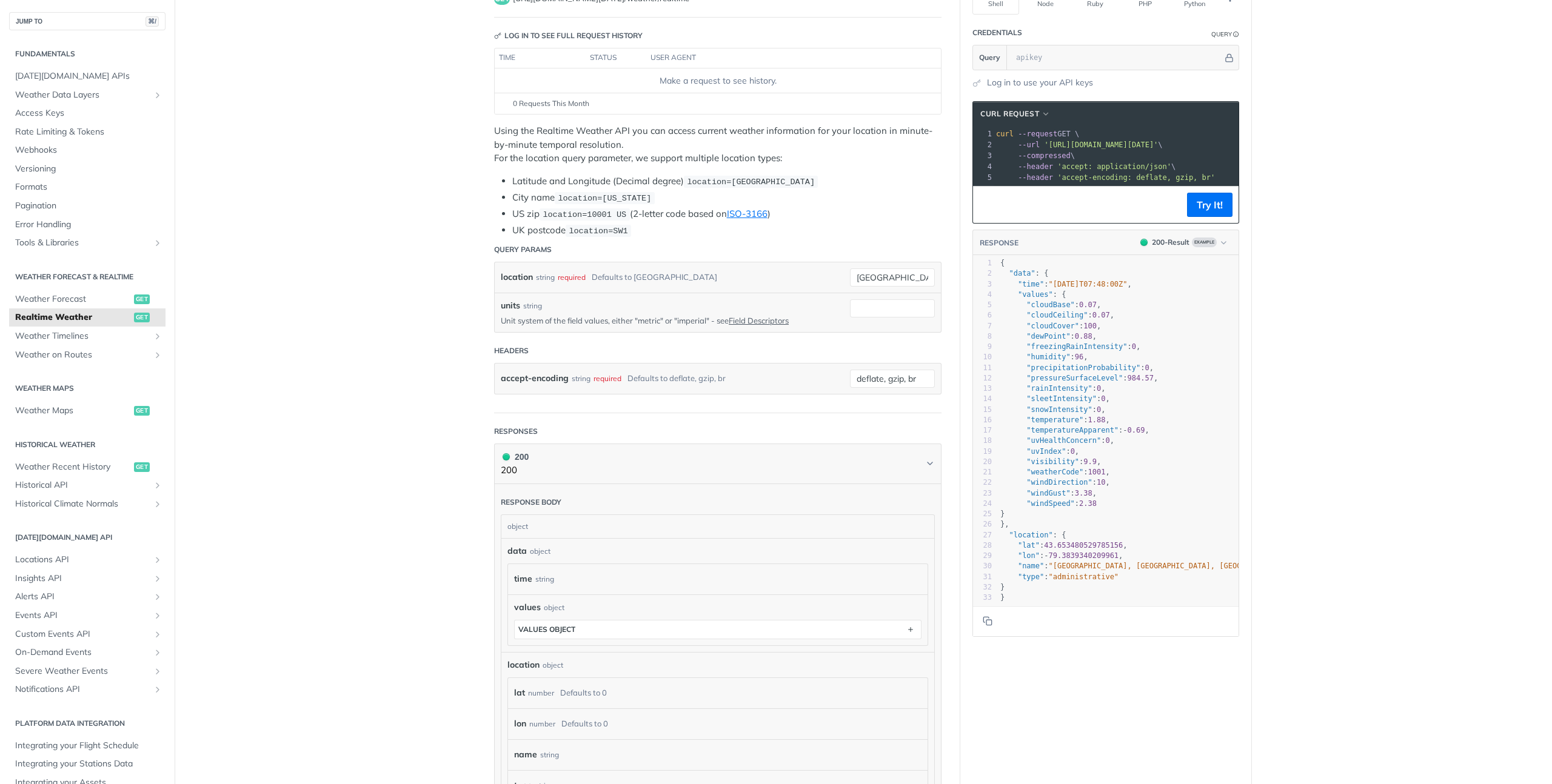
scroll to position [83, 0]
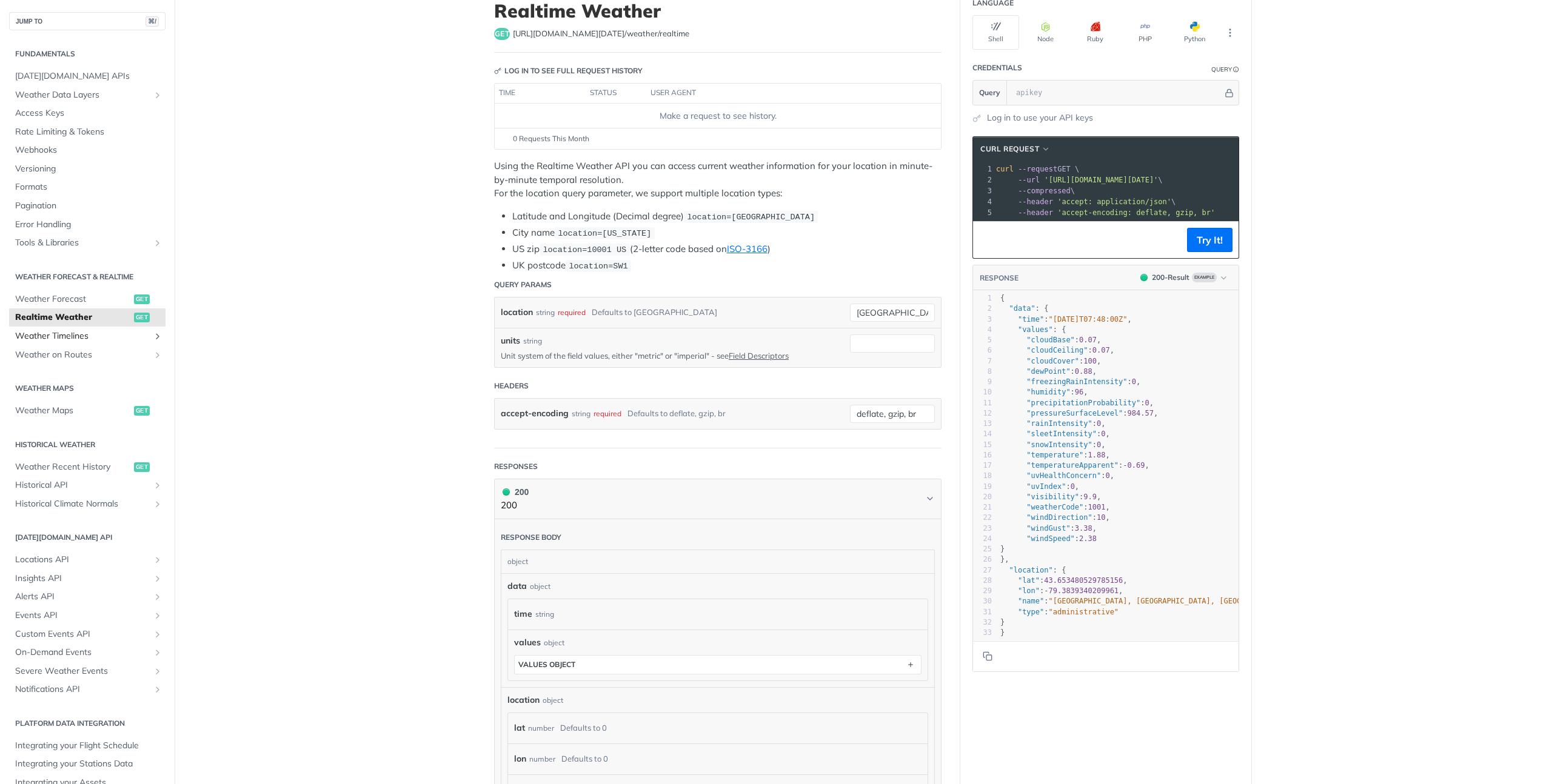
click at [106, 340] on span "Weather Timelines" at bounding box center [82, 336] width 134 height 12
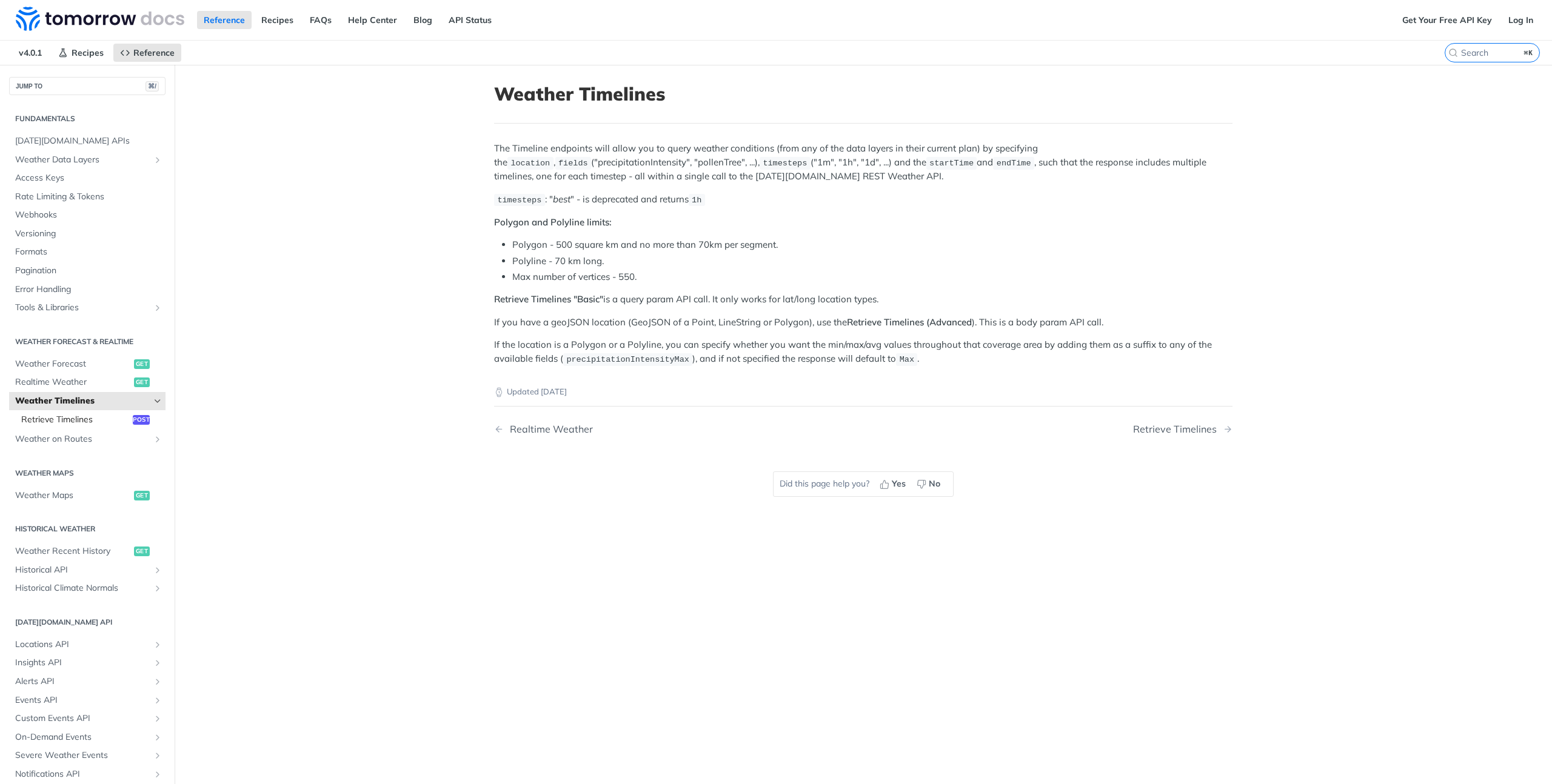
click at [114, 411] on link "Retrieve Timelines post" at bounding box center [90, 420] width 151 height 18
